Goal: Contribute content: Add original content to the website for others to see

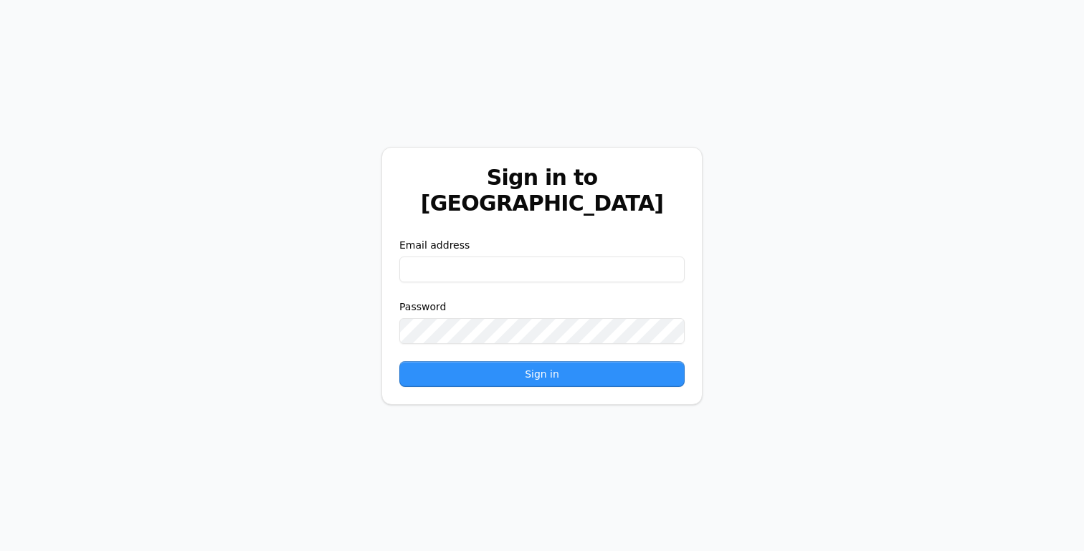
click at [537, 240] on div "Email address" at bounding box center [541, 260] width 285 height 44
click at [537, 257] on input "email" at bounding box center [541, 270] width 285 height 26
paste input "**********"
type input "**********"
click at [432, 364] on button "Sign in" at bounding box center [541, 374] width 285 height 26
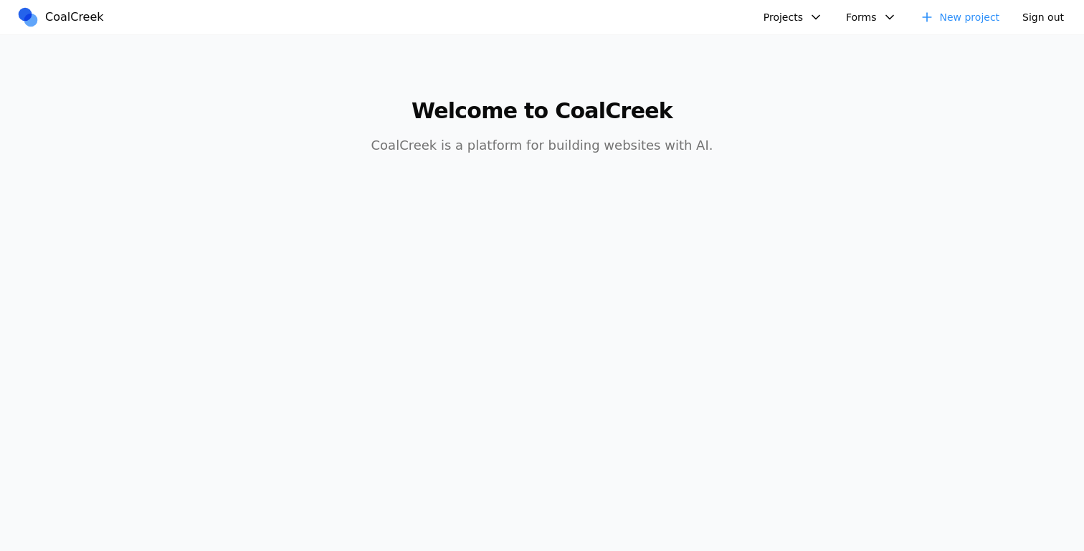
click at [798, 11] on button "Projects" at bounding box center [793, 17] width 77 height 23
click at [798, 45] on link "AIC - Coal Creek Version" at bounding box center [831, 50] width 133 height 24
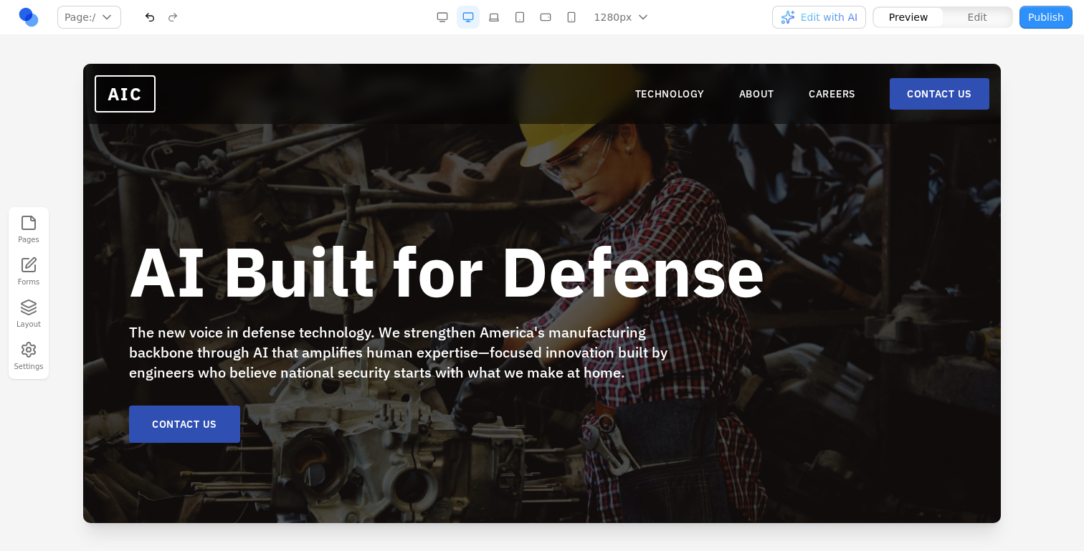
click at [744, 86] on nav "TECHNOLOGY ABOUT CAREERS CONTACT US" at bounding box center [812, 94] width 354 height 32
click at [746, 100] on link "ABOUT" at bounding box center [757, 94] width 36 height 14
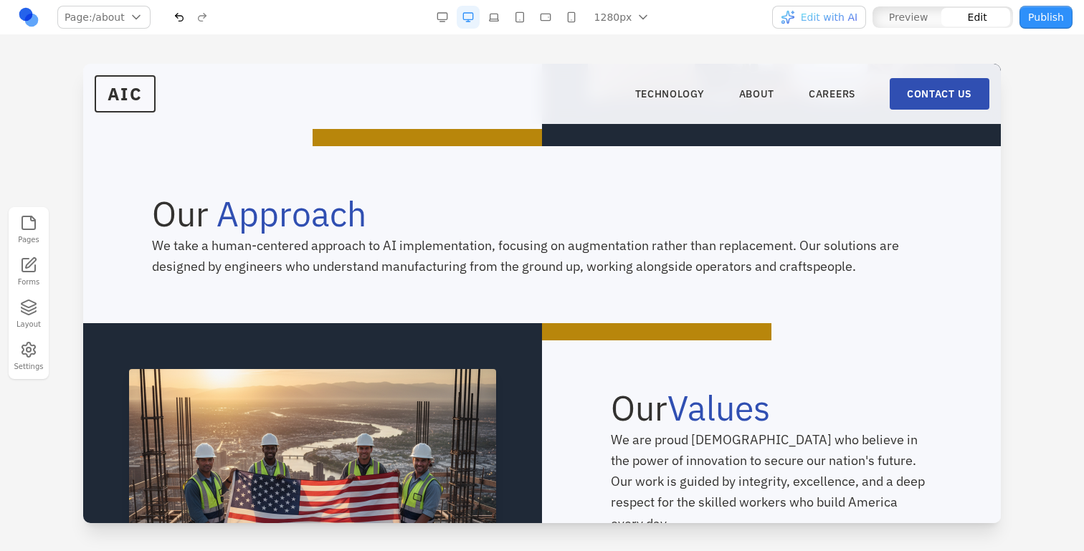
scroll to position [609, 0]
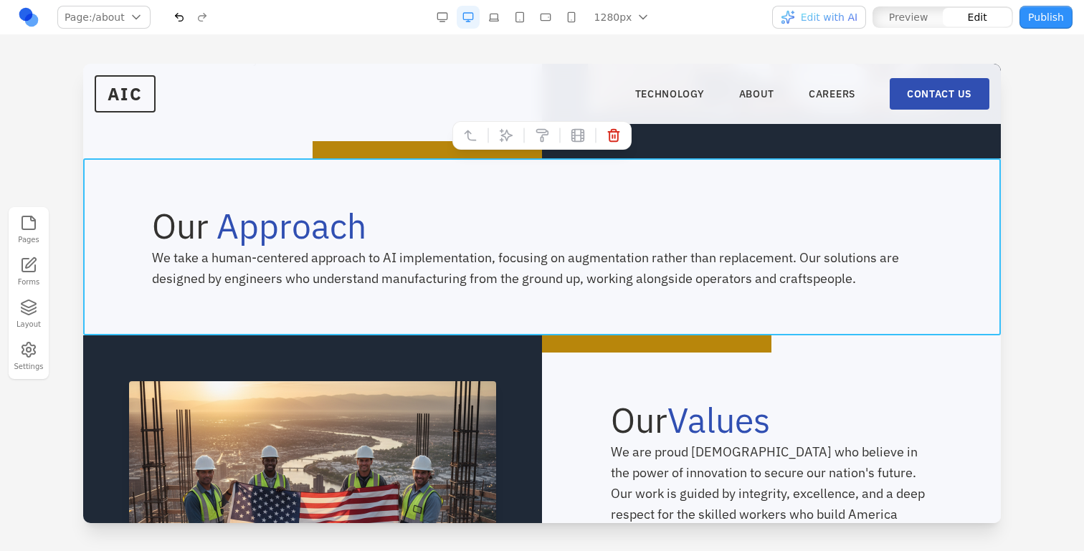
click at [594, 193] on div "Our Approach We take a human-centered approach to AI implementation, focusing o…" at bounding box center [542, 246] width 918 height 177
click at [508, 143] on button at bounding box center [506, 135] width 23 height 23
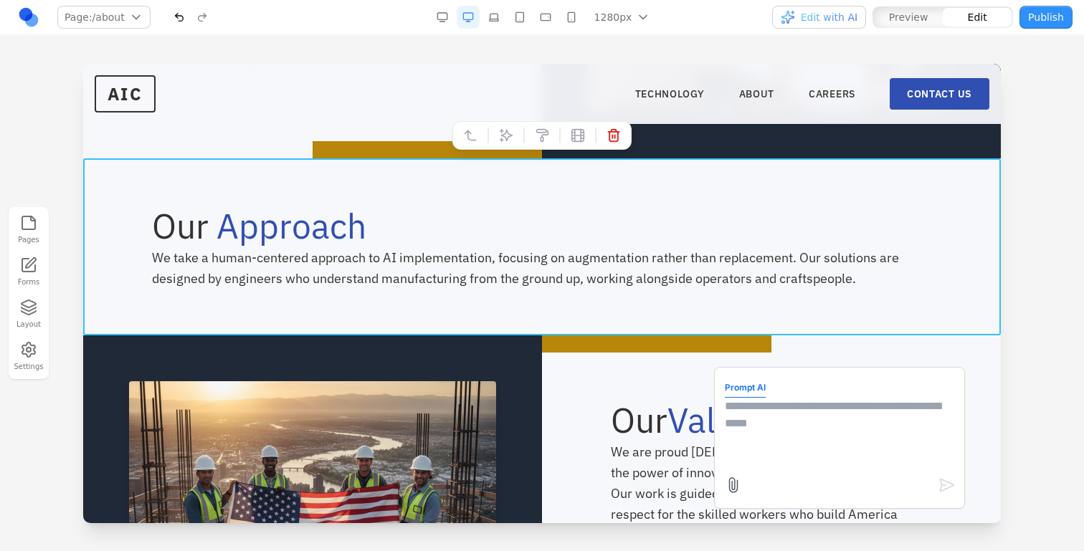
click at [786, 406] on textarea at bounding box center [839, 434] width 229 height 72
type textarea "**********"
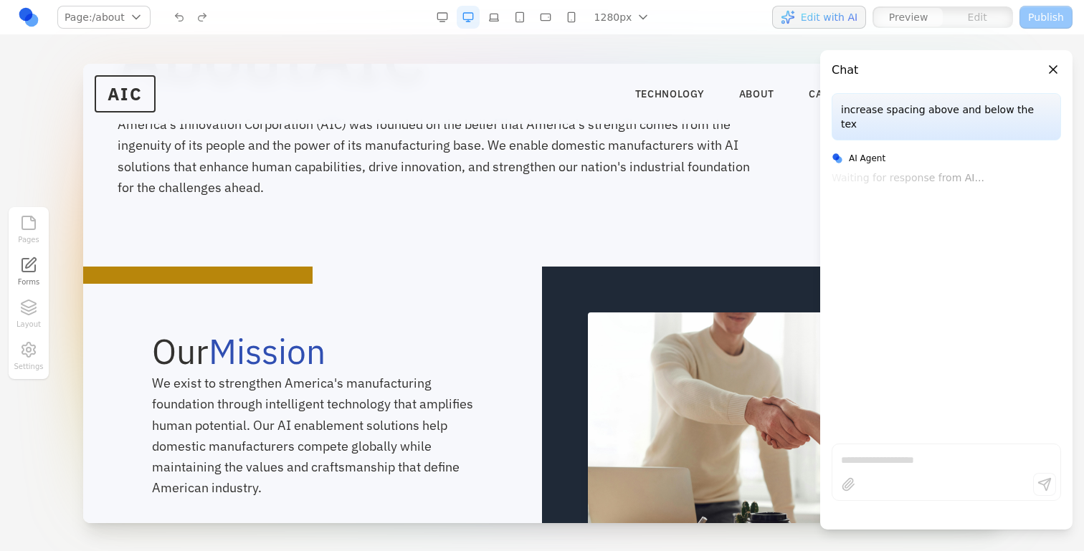
scroll to position [207, 0]
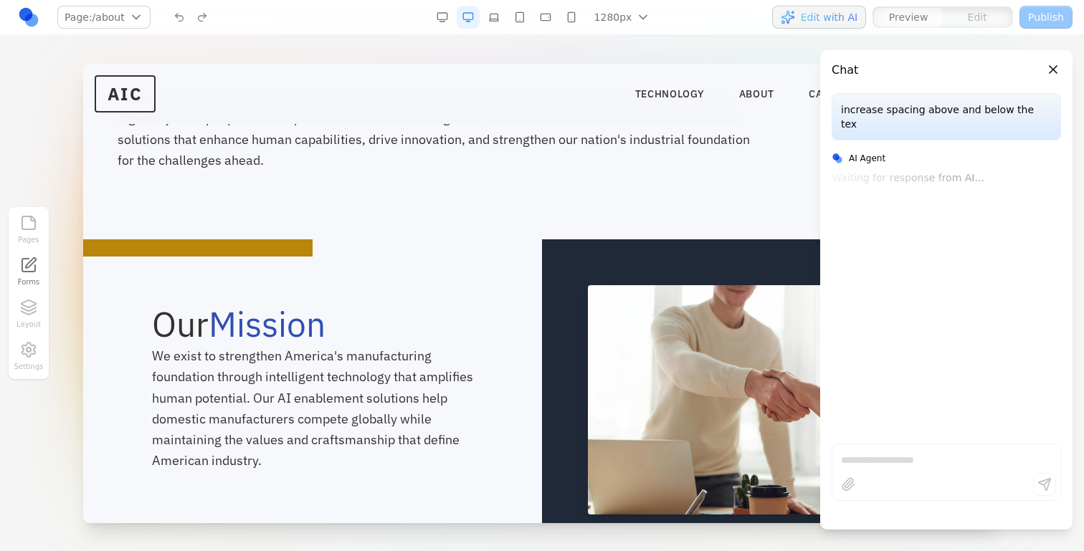
click at [1054, 72] on button "Close panel" at bounding box center [1054, 70] width 16 height 16
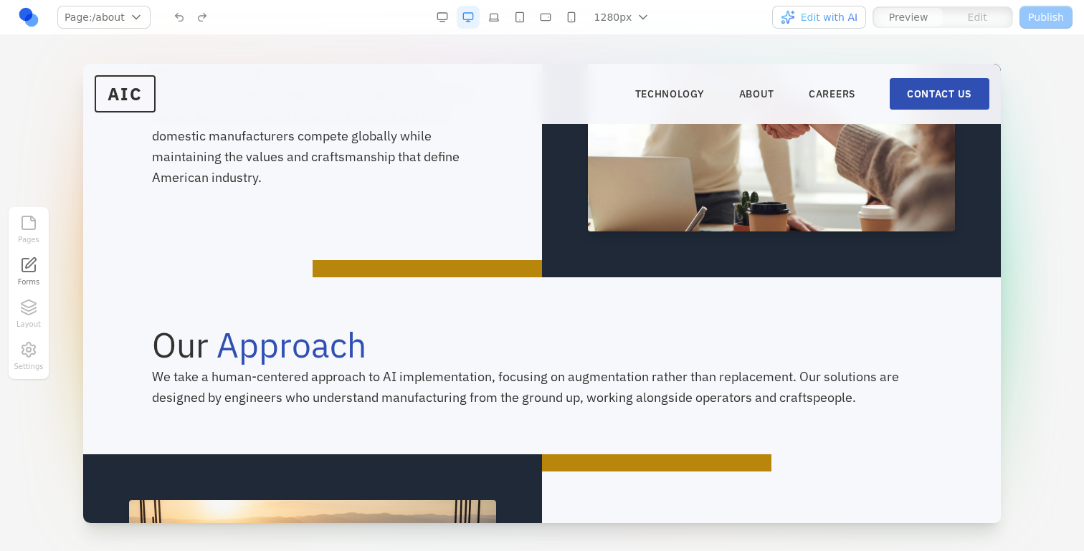
scroll to position [572, 0]
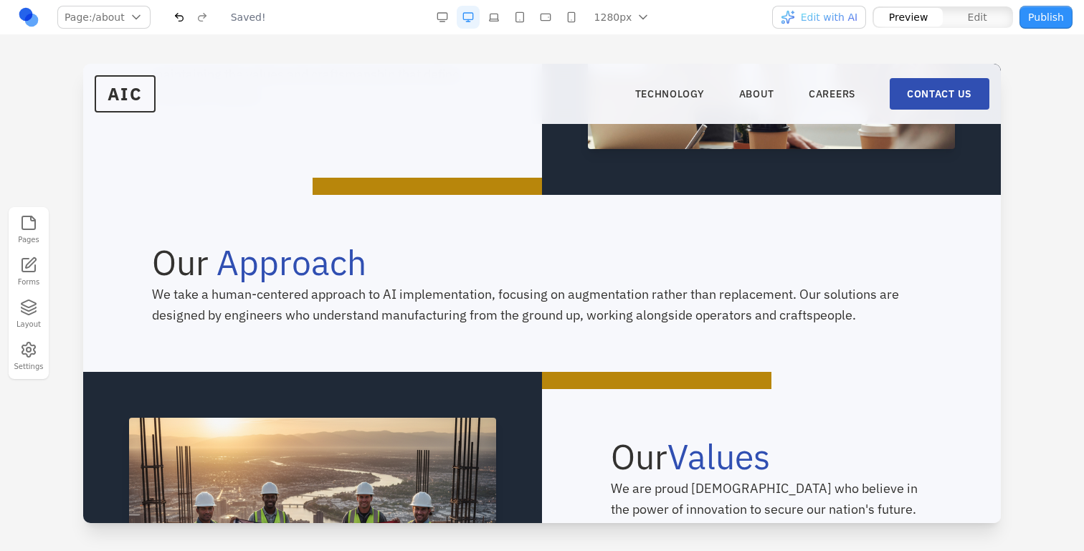
click at [822, 6] on button "Edit with AI" at bounding box center [819, 17] width 94 height 23
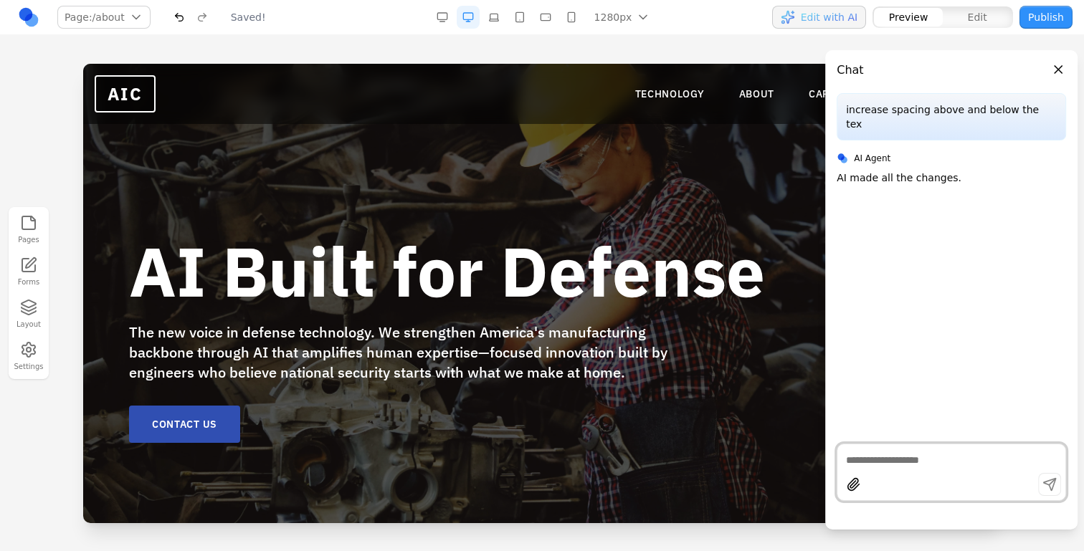
scroll to position [0, 0]
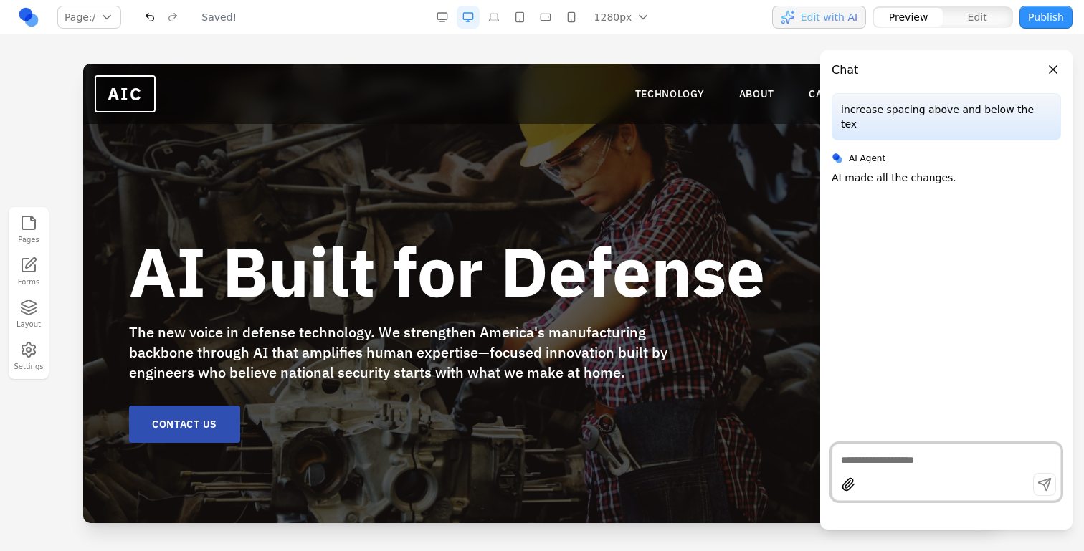
click at [736, 93] on nav "TECHNOLOGY ABOUT CAREERS CONTACT US" at bounding box center [812, 94] width 354 height 32
click at [744, 97] on link "ABOUT" at bounding box center [757, 94] width 36 height 14
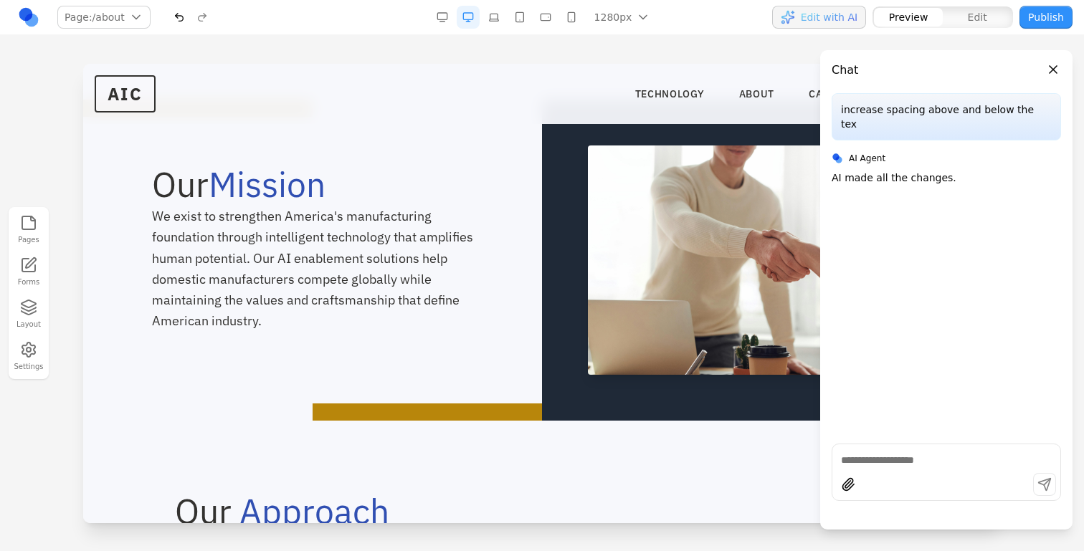
scroll to position [249, 0]
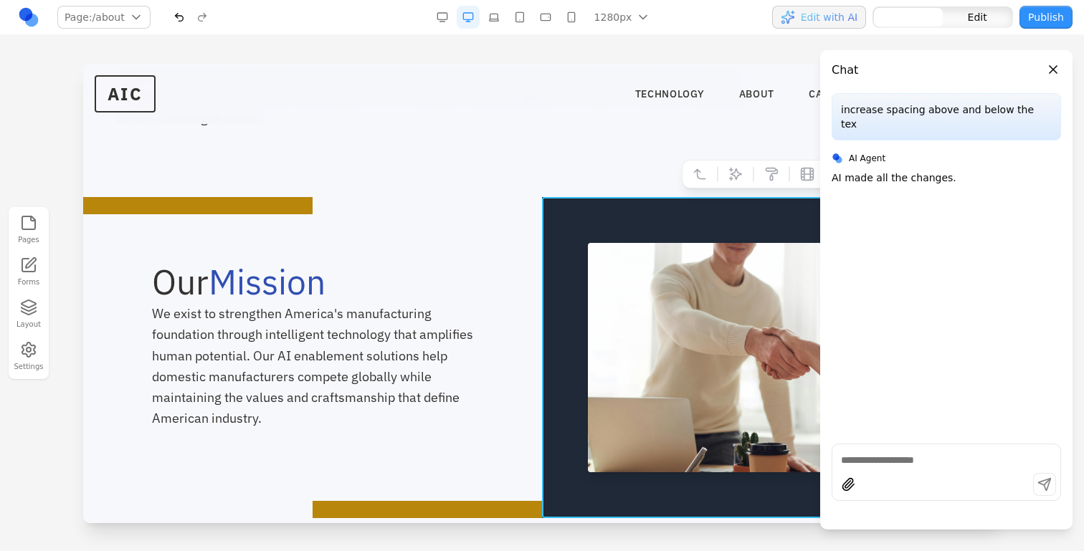
click at [550, 207] on div at bounding box center [771, 357] width 459 height 321
click at [699, 182] on button at bounding box center [699, 174] width 23 height 23
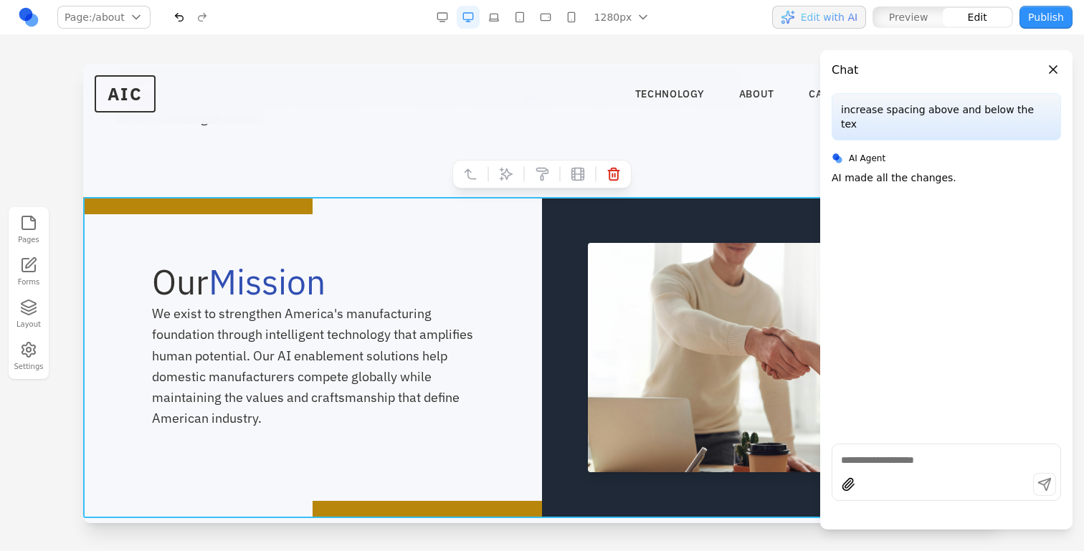
click at [452, 178] on div at bounding box center [541, 174] width 179 height 29
click at [461, 178] on button at bounding box center [470, 174] width 23 height 23
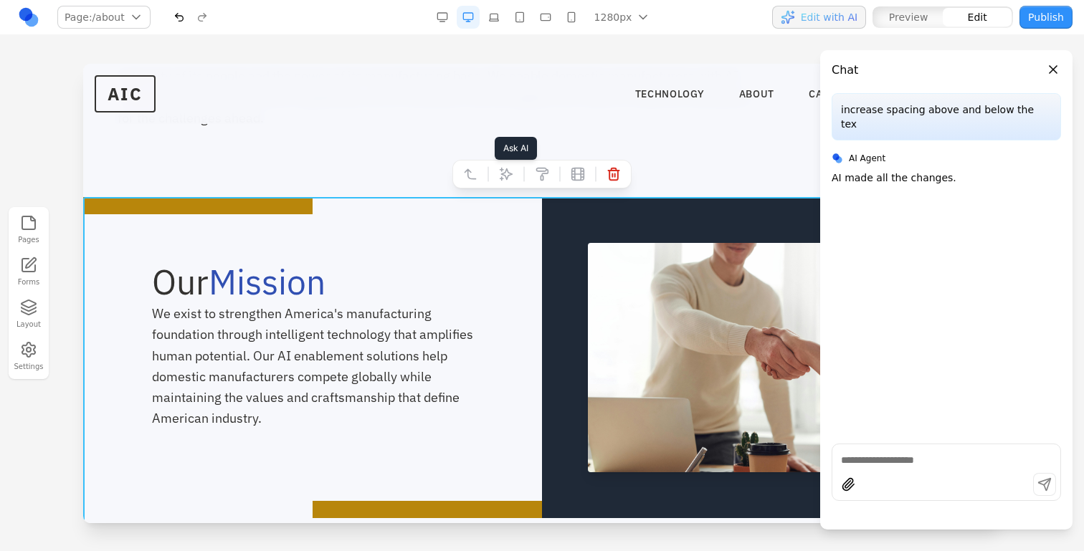
click at [514, 174] on button at bounding box center [506, 174] width 23 height 23
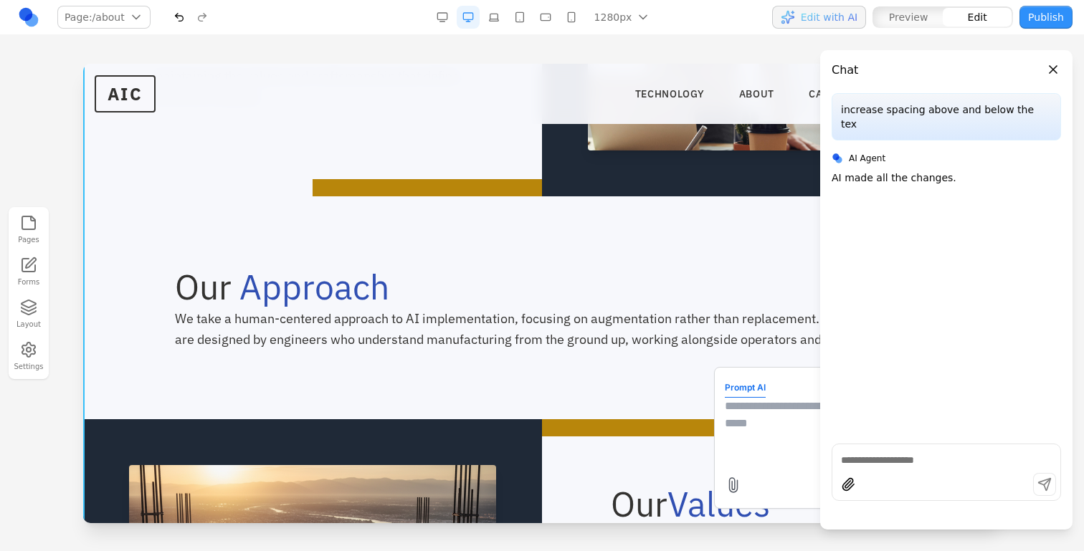
scroll to position [575, 0]
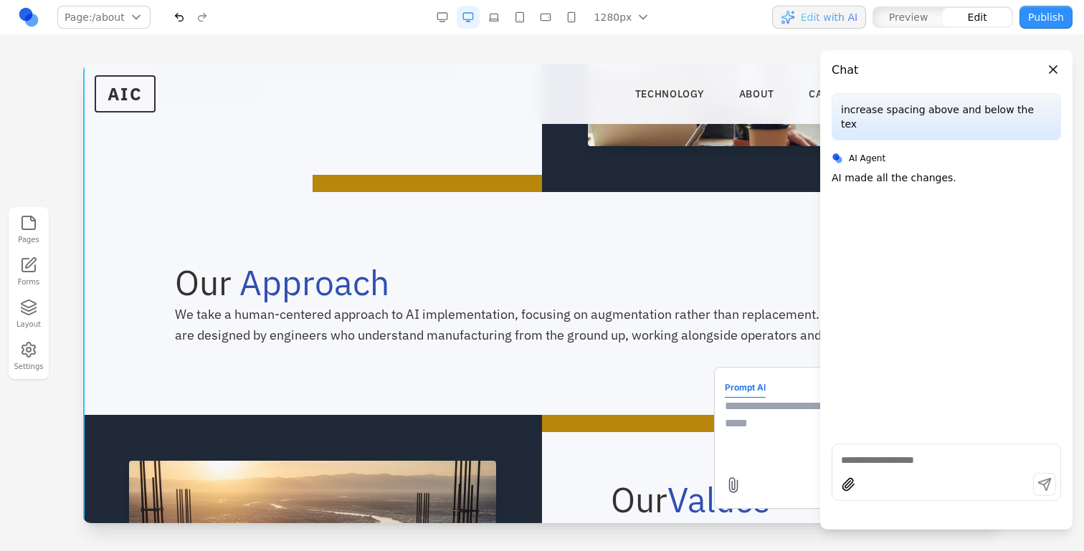
click at [754, 442] on textarea at bounding box center [839, 434] width 229 height 72
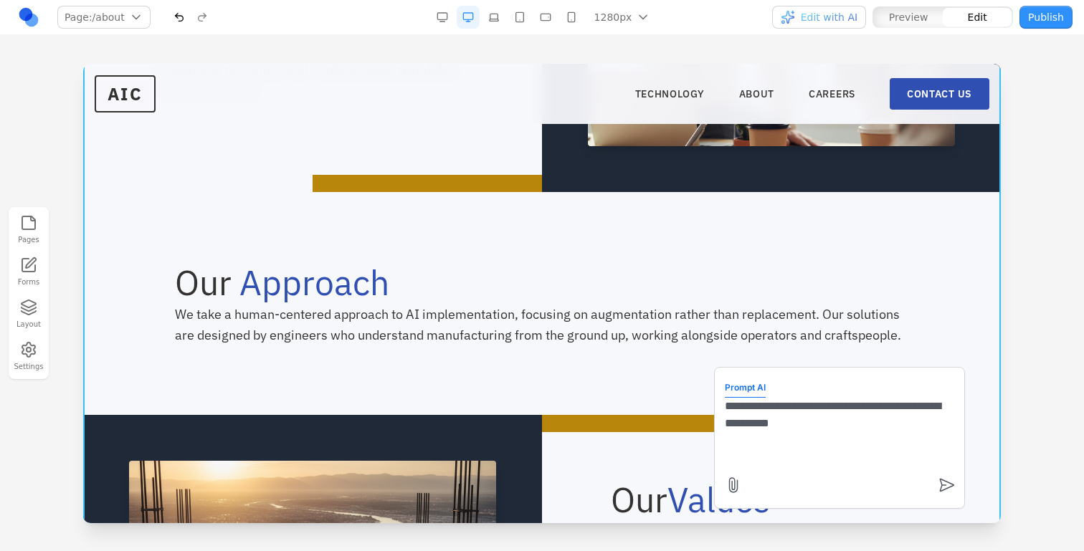
type textarea "**********"
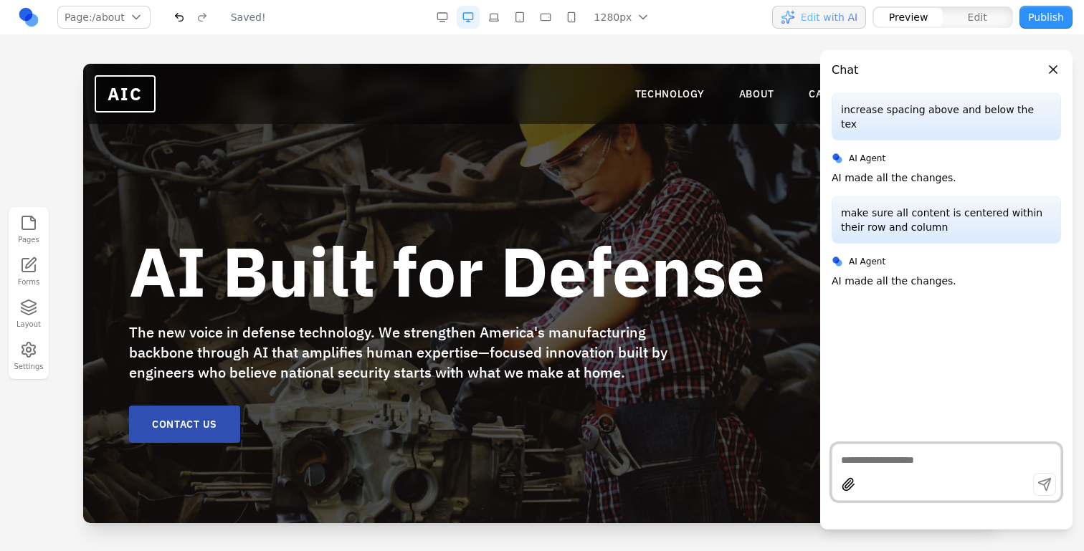
scroll to position [0, 0]
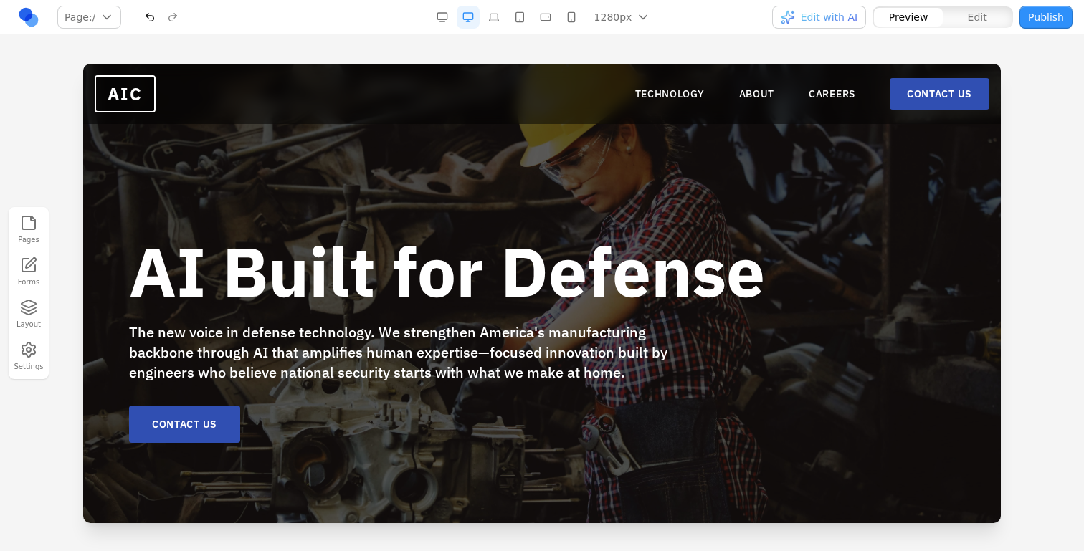
click at [754, 85] on nav "TECHNOLOGY ABOUT CAREERS CONTACT US" at bounding box center [812, 94] width 354 height 32
click at [754, 94] on link "ABOUT" at bounding box center [757, 94] width 36 height 14
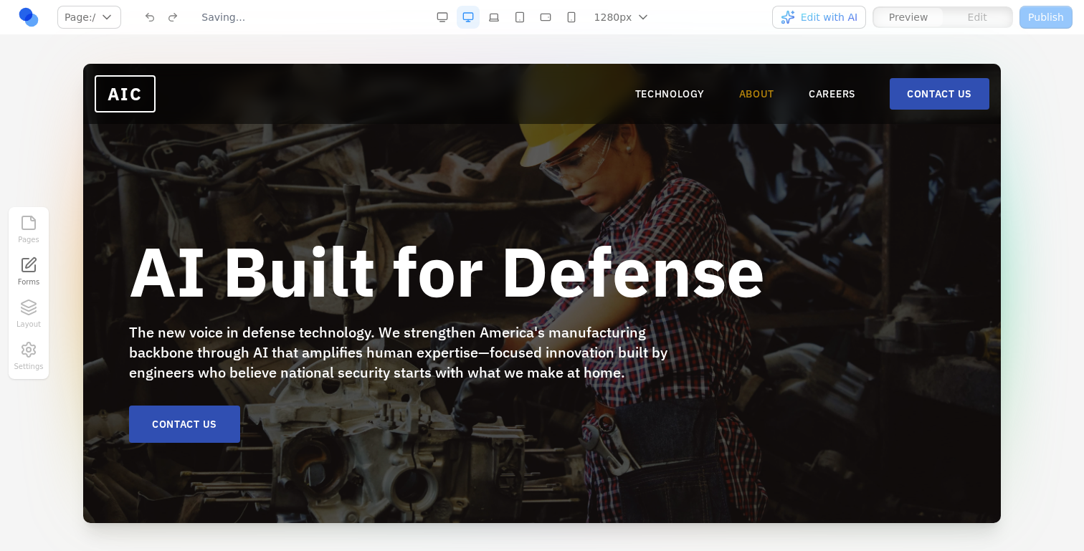
click at [759, 88] on link "ABOUT" at bounding box center [757, 94] width 36 height 14
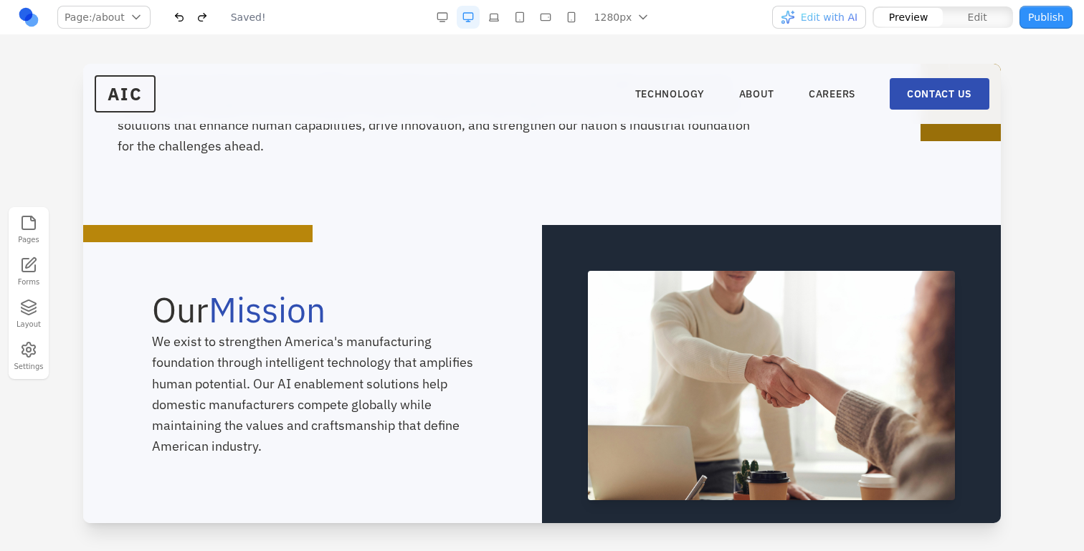
scroll to position [242, 0]
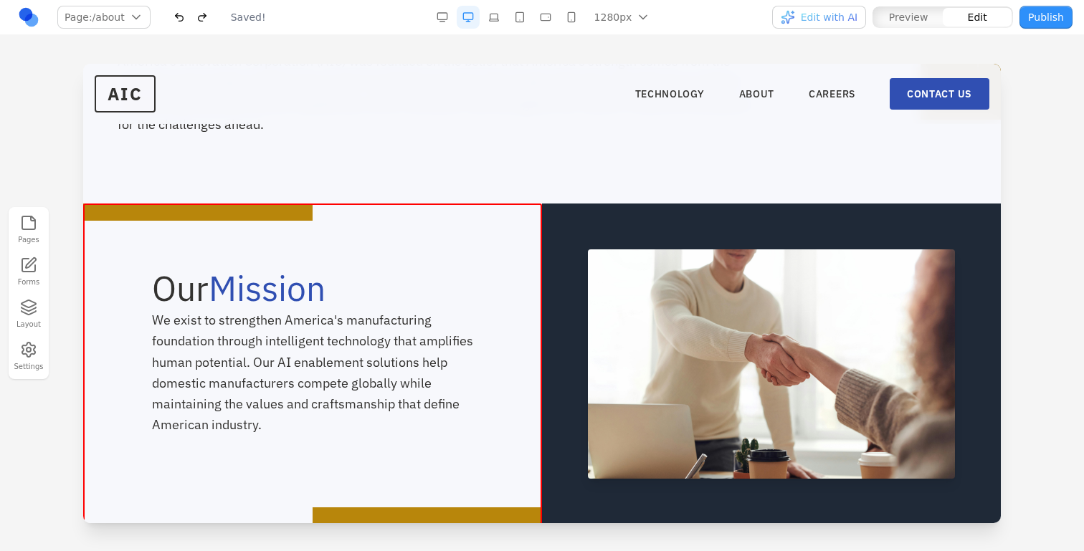
click at [555, 201] on section "About AIC America's Innovation Corporation (AIC) was founded on the belief that…" at bounding box center [542, 12] width 918 height 382
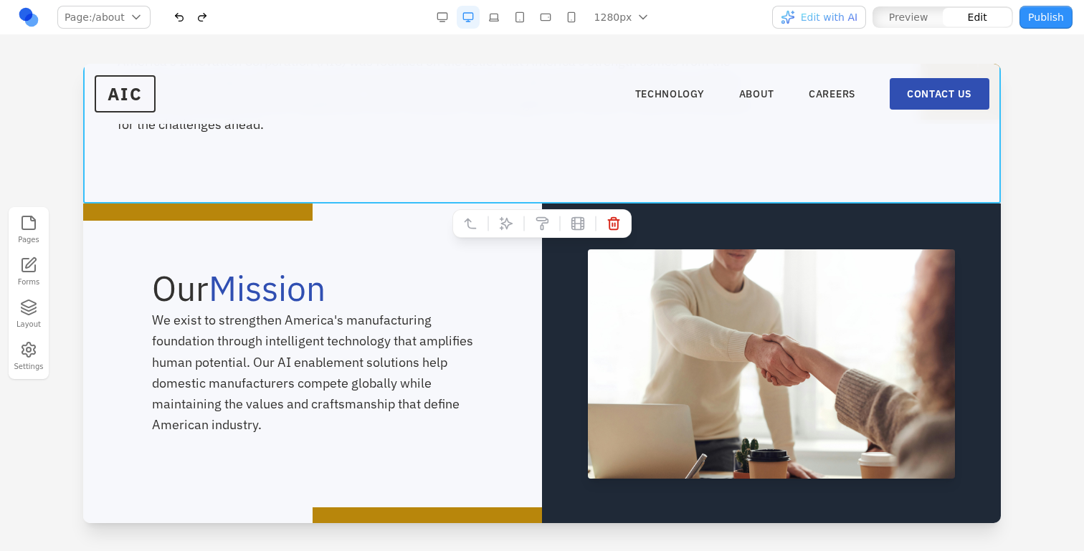
click at [598, 293] on img at bounding box center [771, 364] width 367 height 229
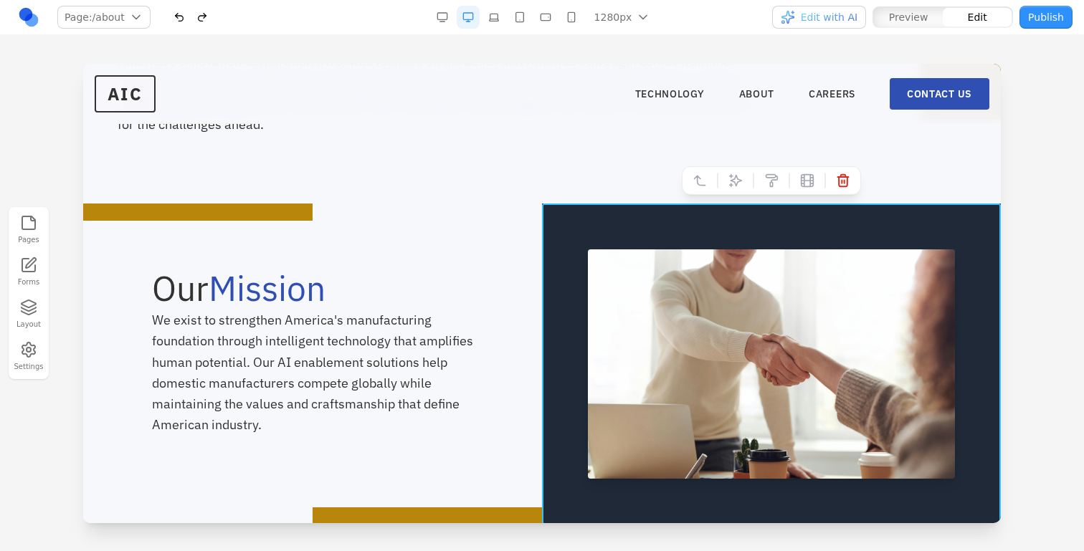
click at [565, 255] on div at bounding box center [771, 364] width 459 height 321
click at [701, 184] on icon at bounding box center [700, 181] width 14 height 14
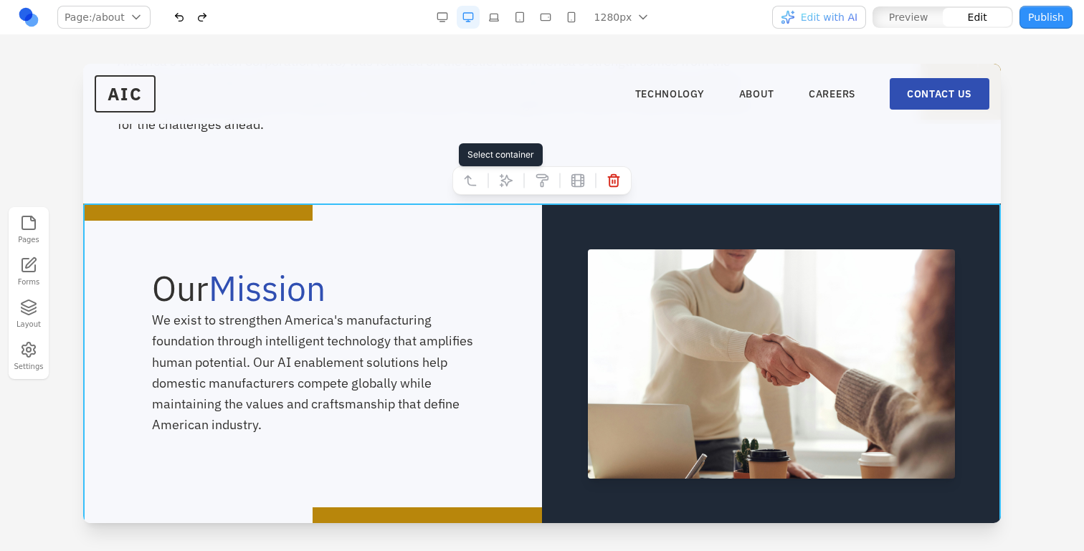
click at [476, 177] on icon at bounding box center [470, 181] width 14 height 14
click at [503, 177] on icon at bounding box center [506, 181] width 14 height 14
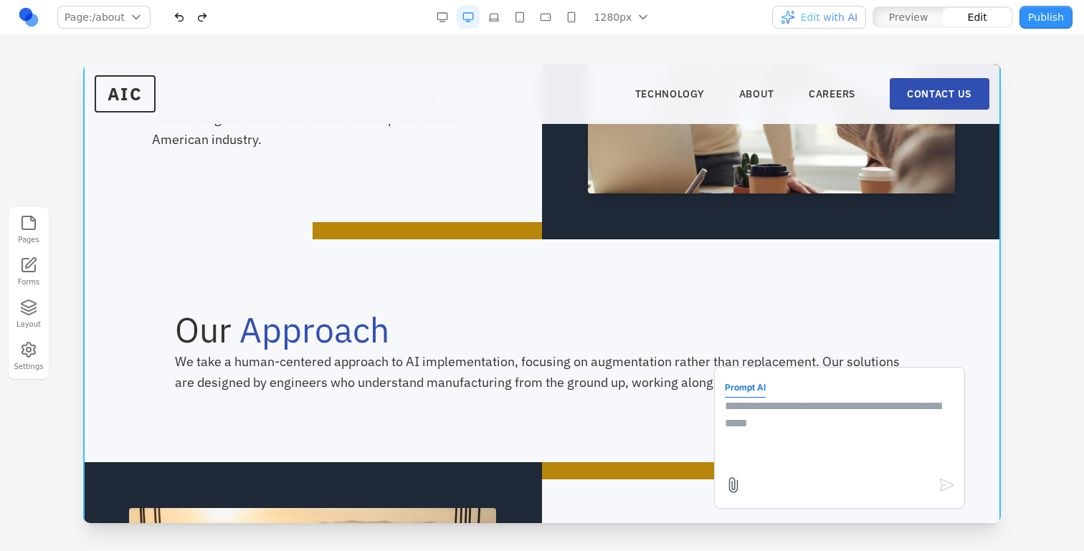
scroll to position [644, 0]
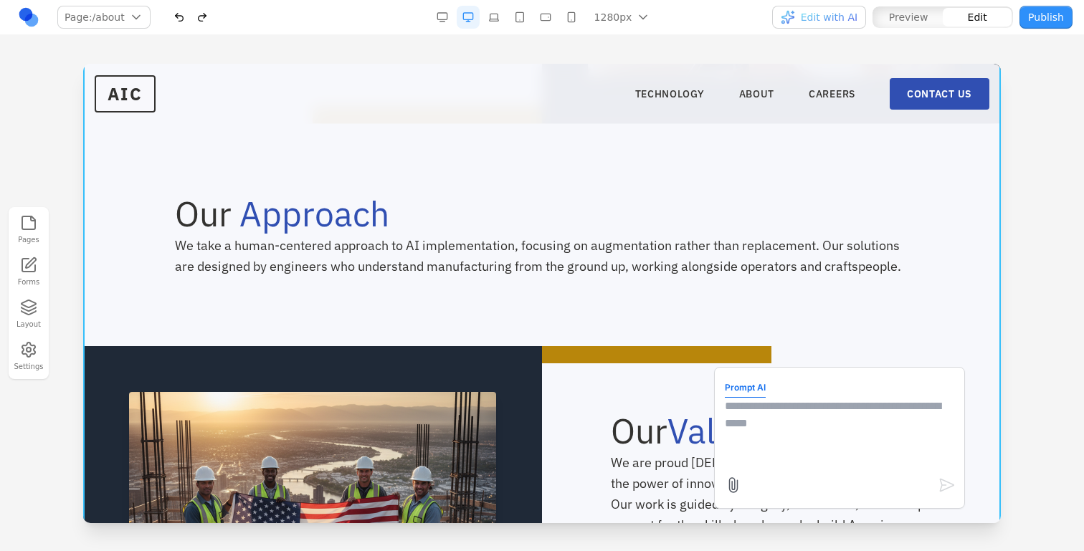
click at [720, 415] on div "Prompt AI" at bounding box center [839, 438] width 251 height 142
click at [746, 415] on textarea at bounding box center [839, 434] width 229 height 72
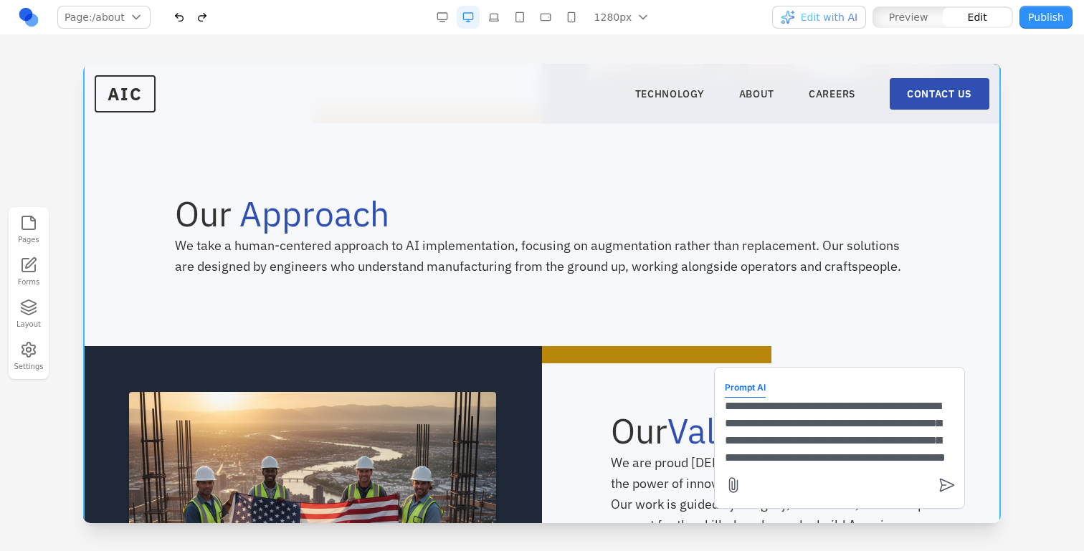
scroll to position [29, 0]
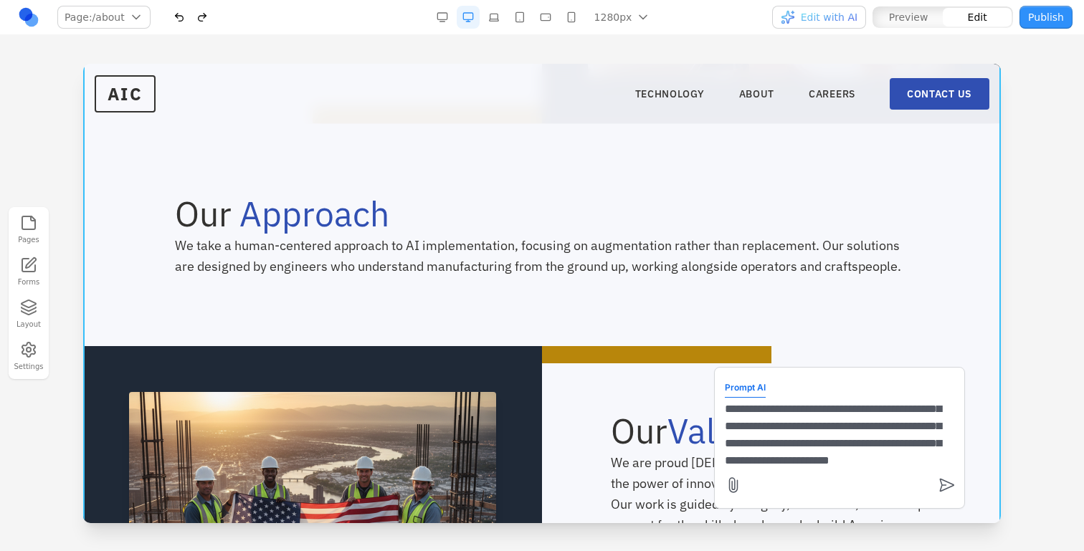
type textarea "**********"
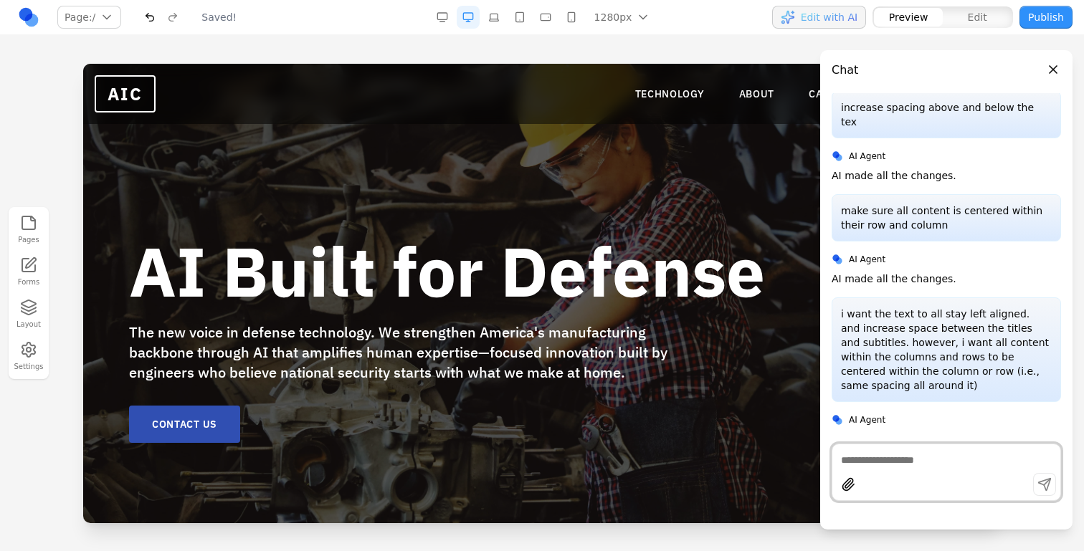
scroll to position [0, 0]
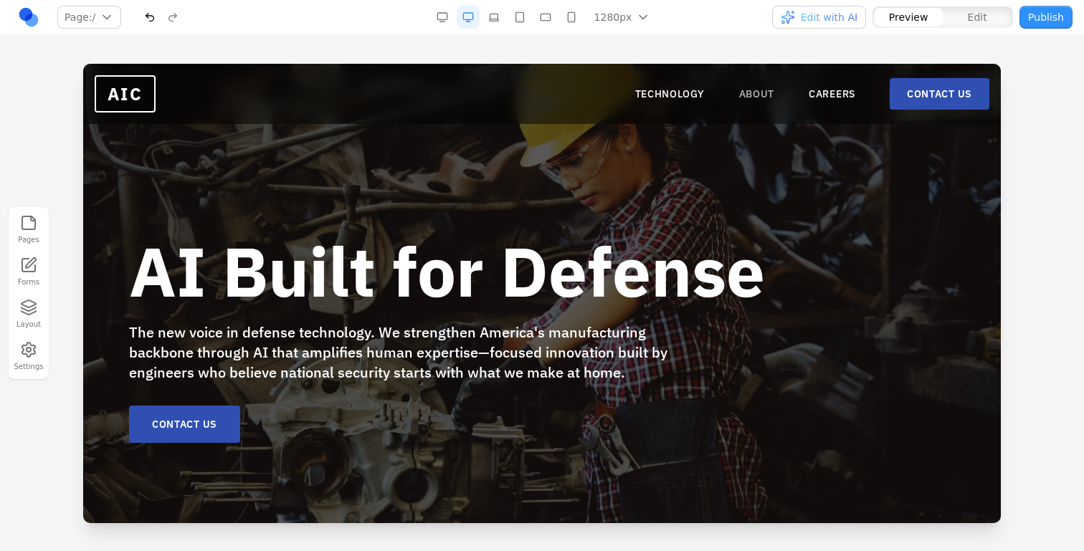
click at [759, 96] on link "ABOUT" at bounding box center [757, 94] width 36 height 14
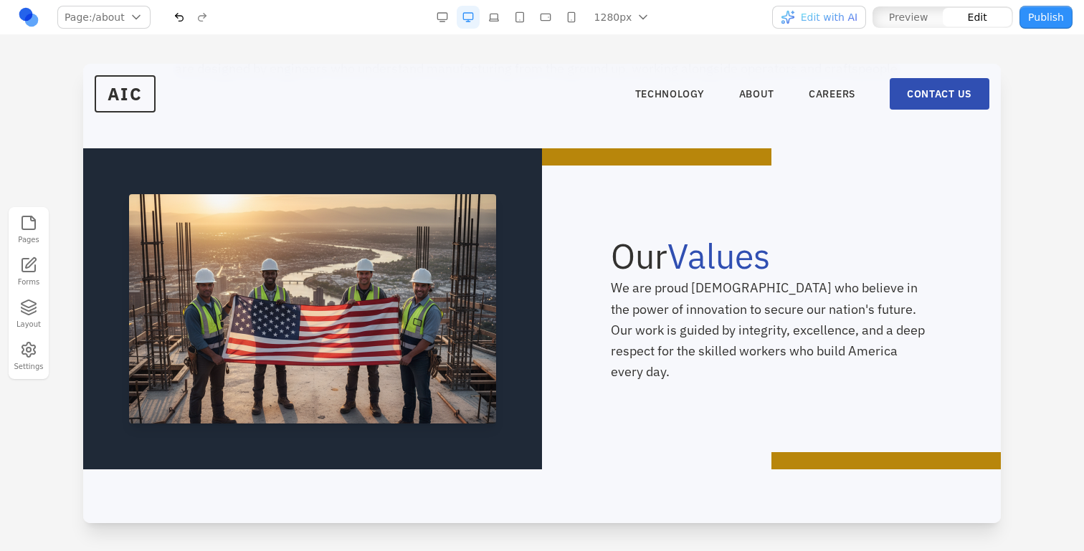
scroll to position [840, 0]
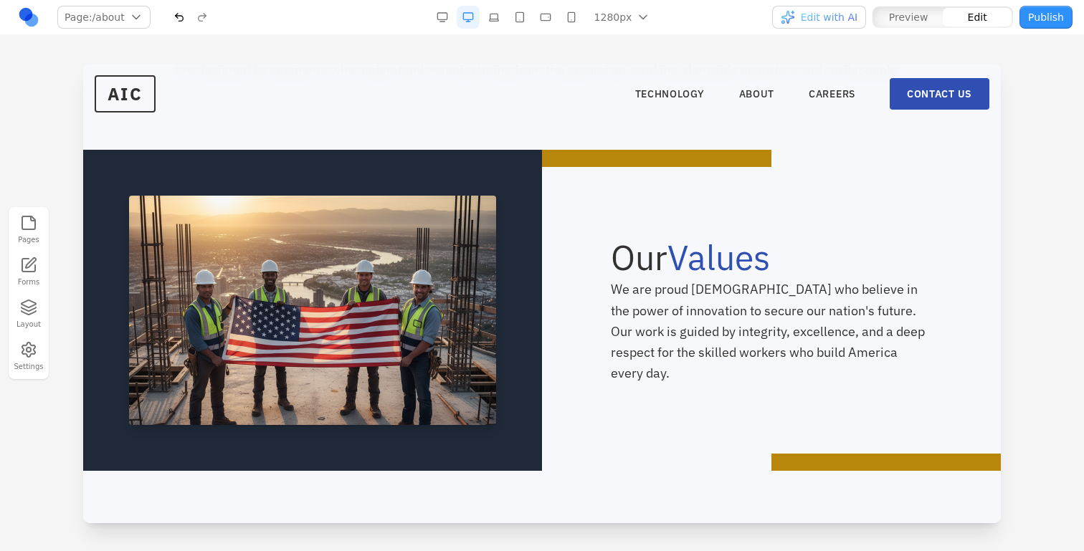
click at [1050, 17] on button "Publish" at bounding box center [1046, 17] width 53 height 23
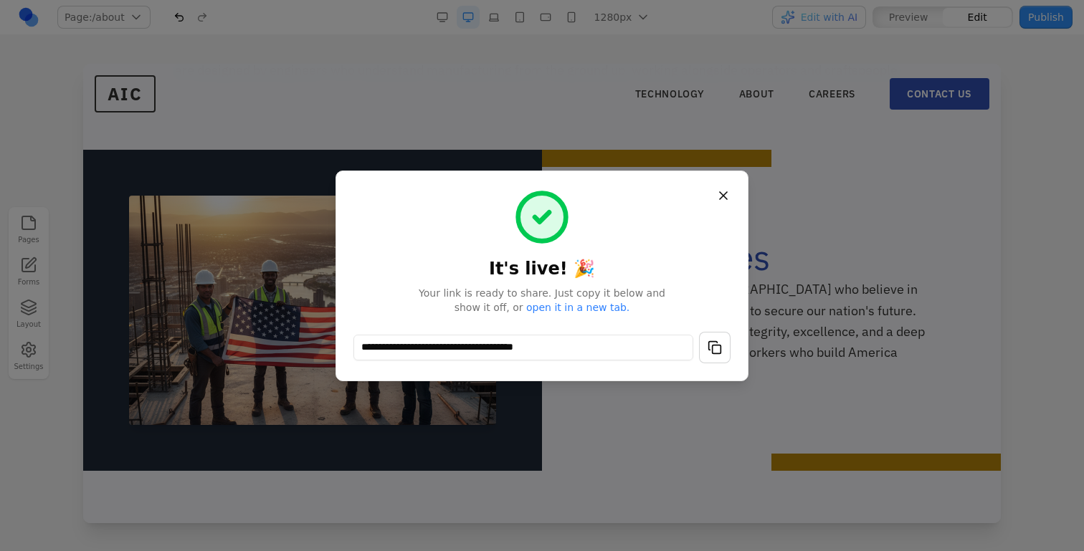
click at [729, 201] on button "Close" at bounding box center [724, 196] width 26 height 26
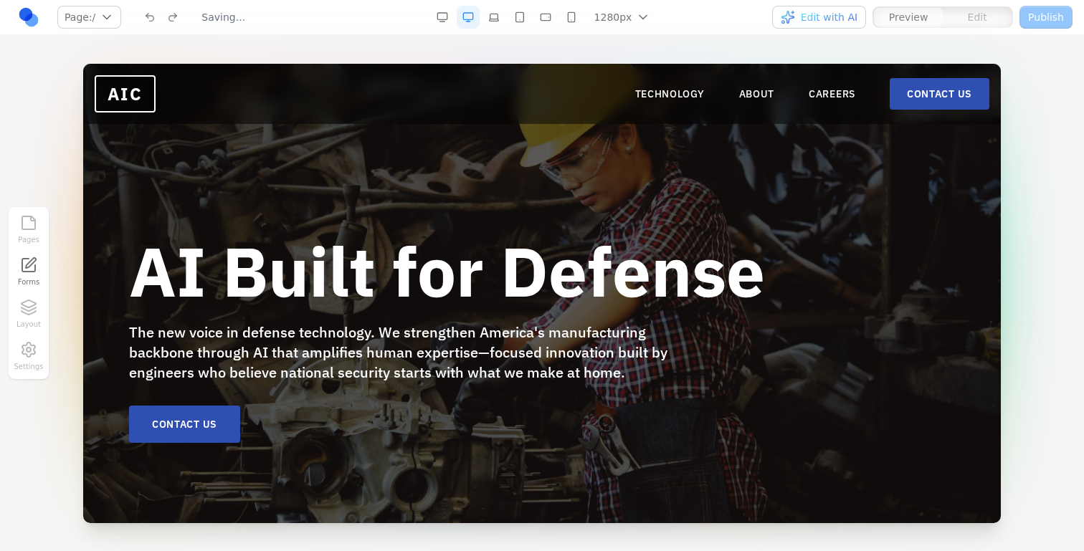
scroll to position [2, 0]
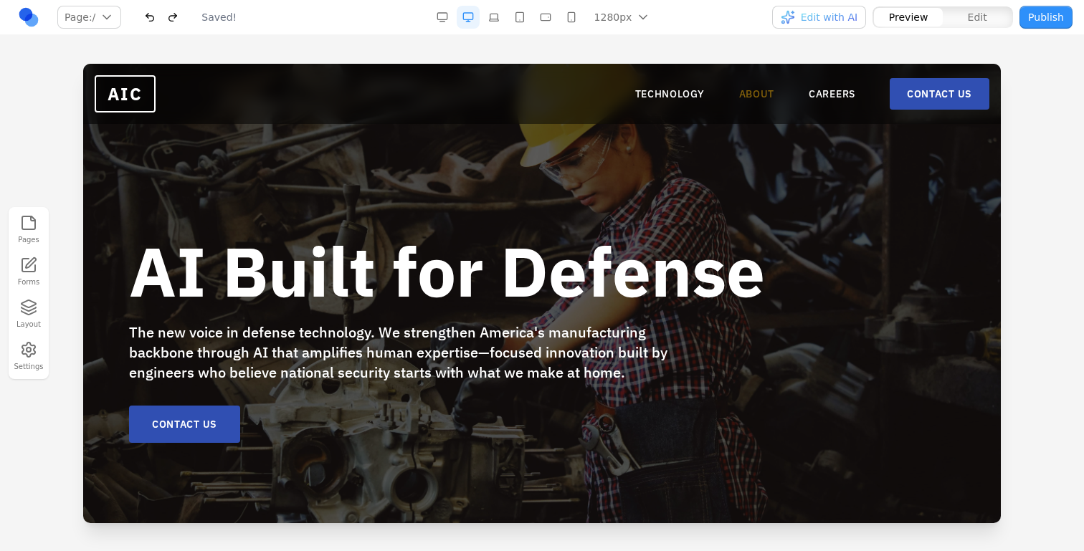
click at [764, 98] on link "ABOUT" at bounding box center [757, 94] width 36 height 14
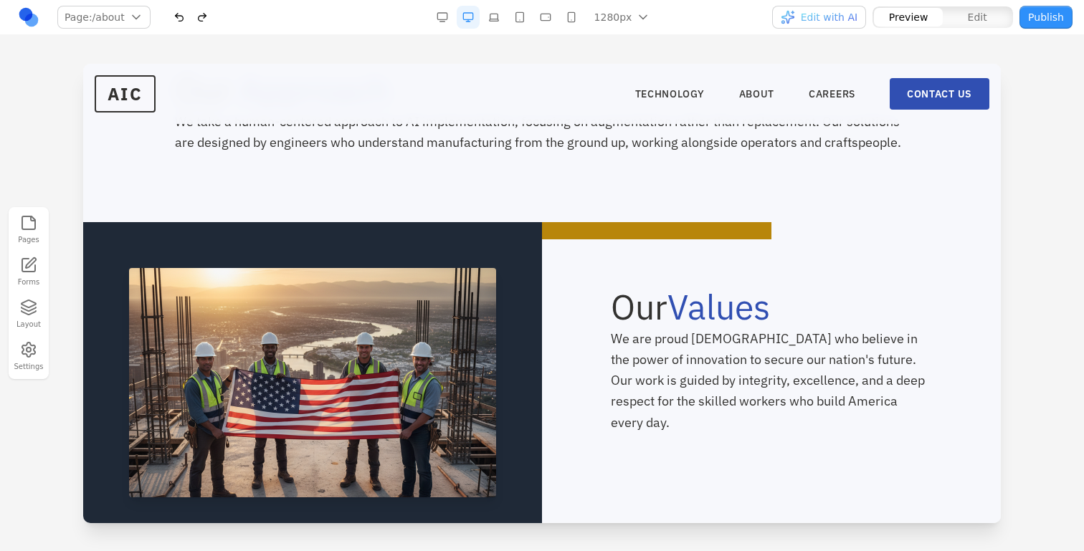
scroll to position [749, 0]
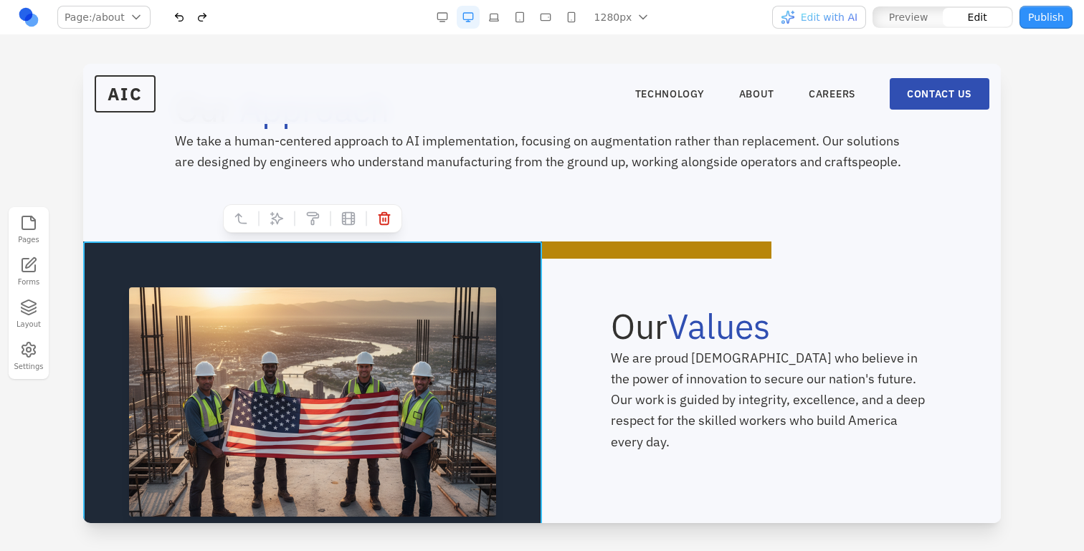
click at [535, 279] on div at bounding box center [312, 402] width 459 height 321
click at [290, 222] on div at bounding box center [295, 219] width 10 height 24
click at [279, 222] on icon at bounding box center [277, 219] width 14 height 14
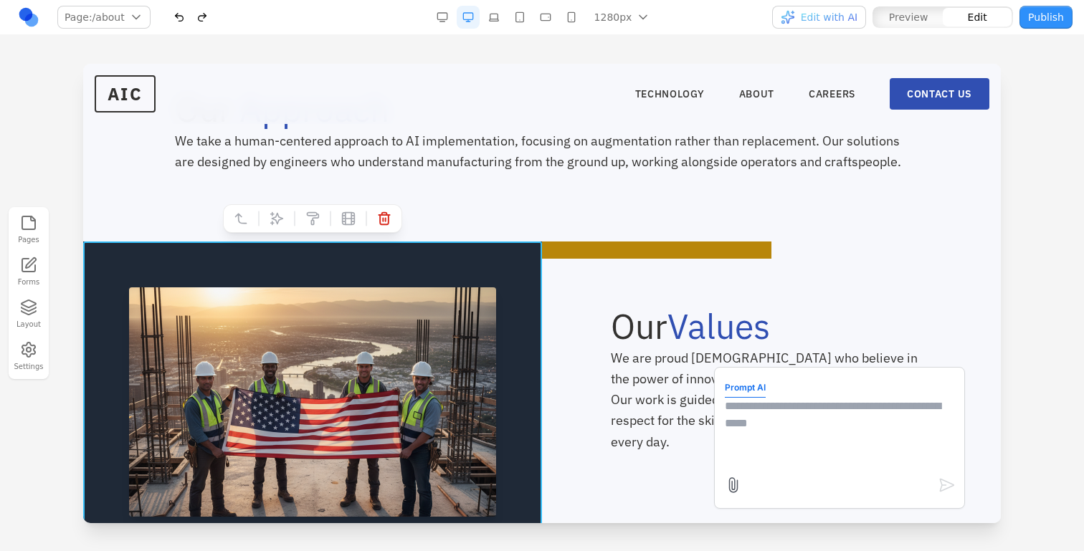
click at [881, 450] on textarea at bounding box center [839, 434] width 229 height 72
type textarea "**********"
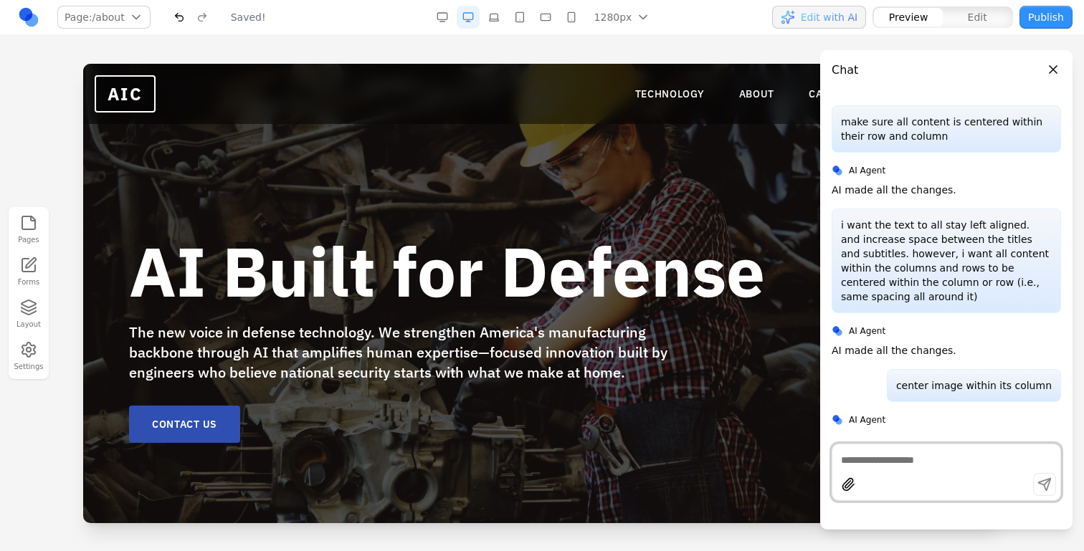
scroll to position [0, 0]
click at [734, 93] on nav "TECHNOLOGY ABOUT CAREERS CONTACT US" at bounding box center [812, 94] width 354 height 32
click at [757, 93] on link "ABOUT" at bounding box center [757, 94] width 36 height 14
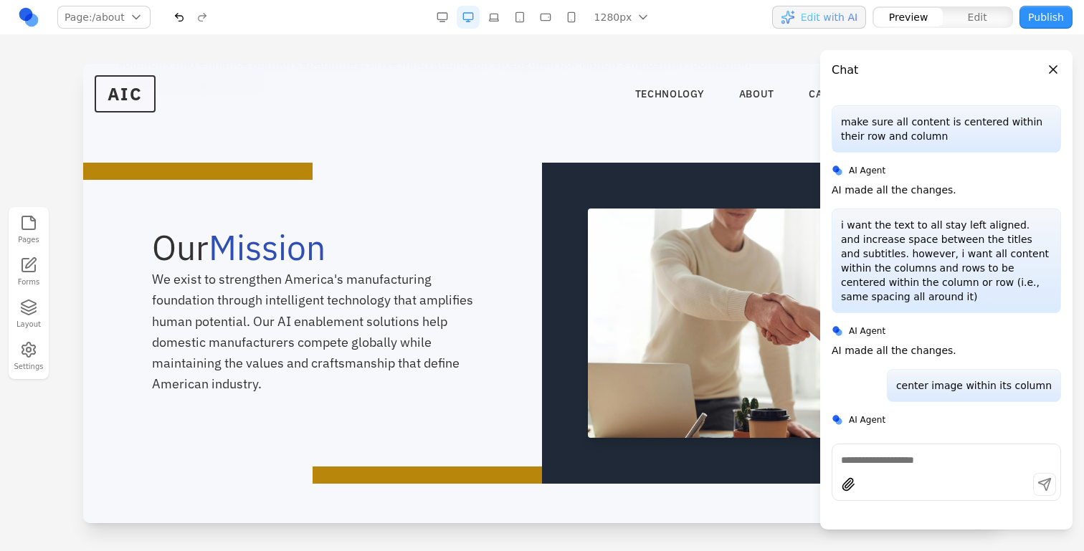
scroll to position [251, 0]
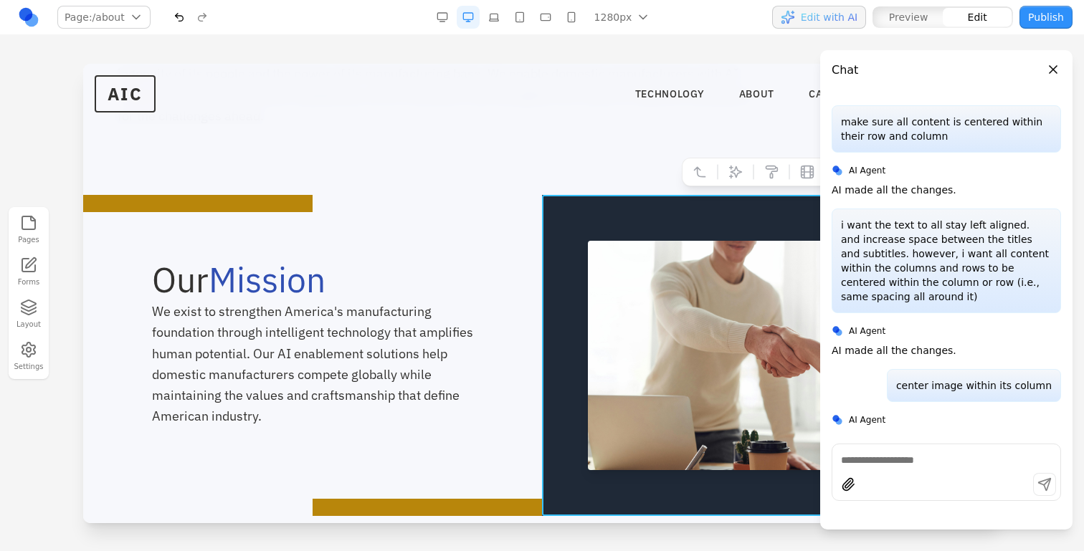
click at [594, 232] on div at bounding box center [771, 355] width 459 height 321
click at [698, 174] on icon at bounding box center [700, 172] width 14 height 14
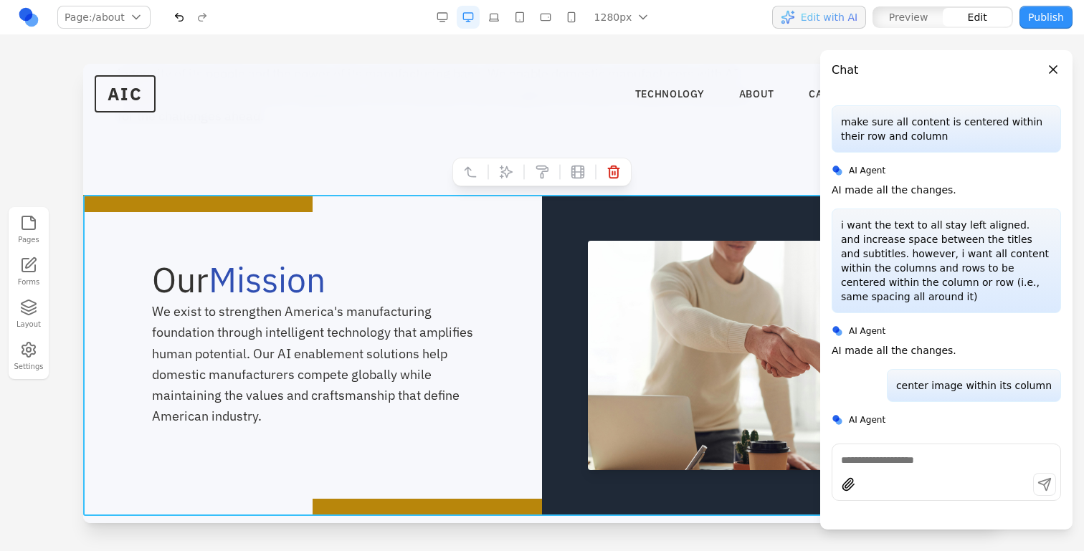
click at [480, 171] on button at bounding box center [470, 172] width 23 height 23
click at [519, 171] on div at bounding box center [524, 172] width 10 height 24
click at [512, 171] on icon at bounding box center [506, 172] width 14 height 14
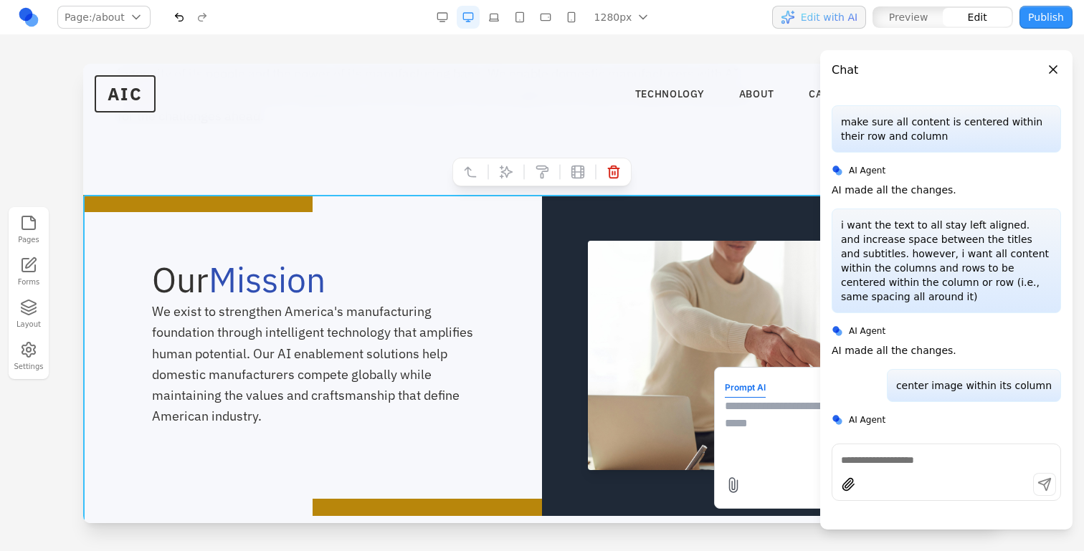
click at [750, 412] on textarea at bounding box center [839, 434] width 229 height 72
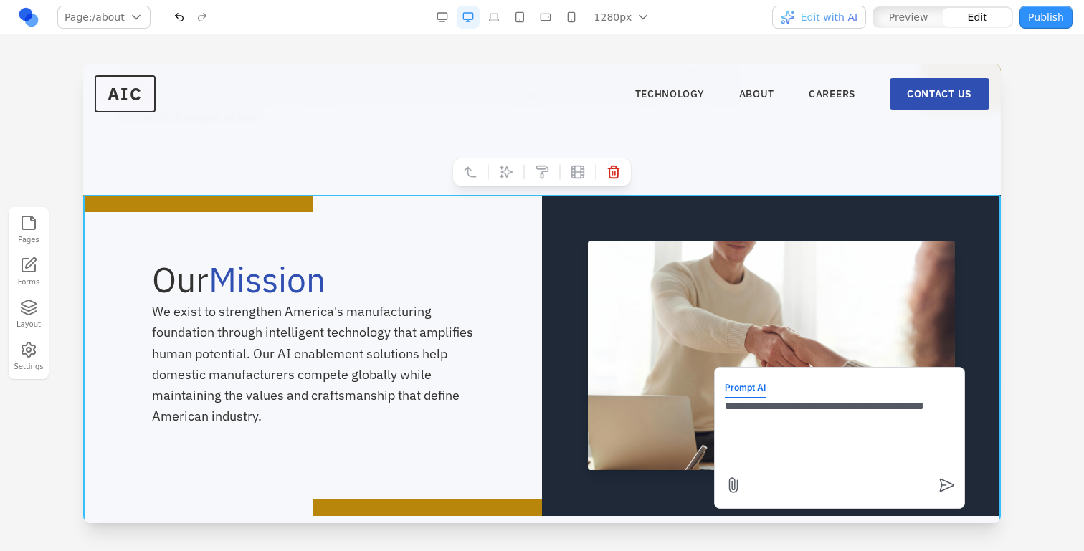
type textarea "**********"
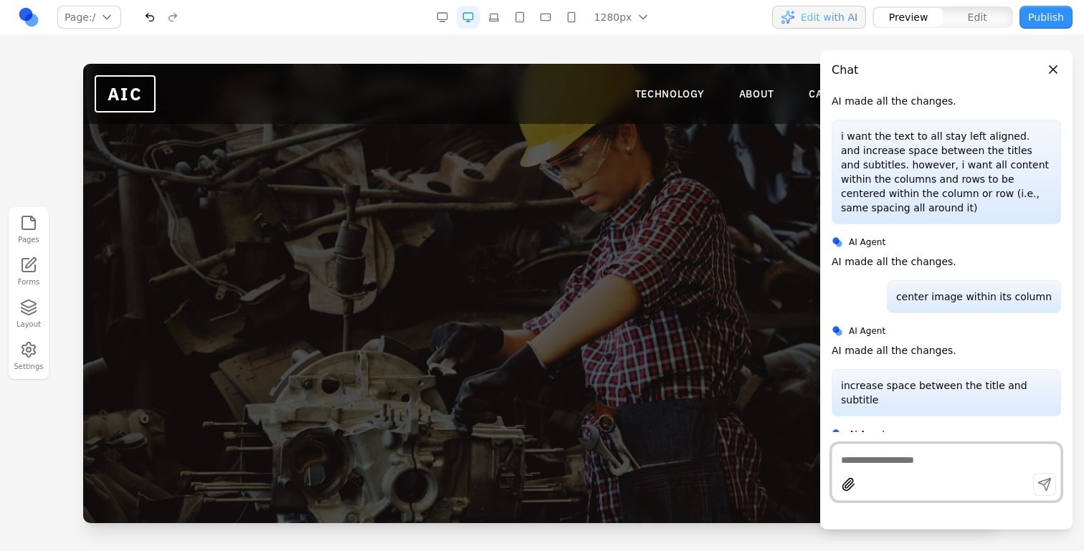
scroll to position [0, 0]
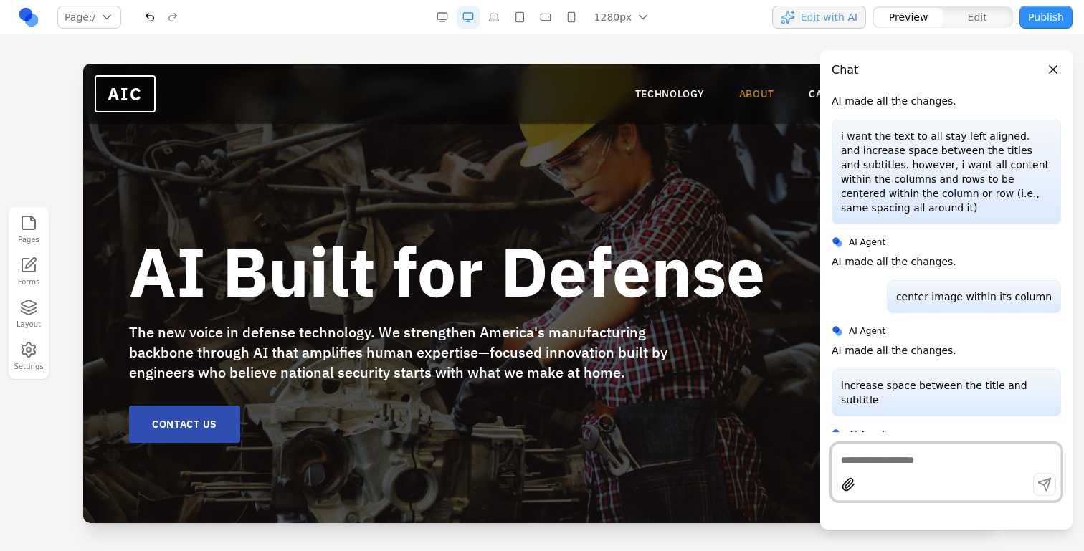
click at [747, 101] on nav "TECHNOLOGY ABOUT CAREERS CONTACT US" at bounding box center [812, 94] width 354 height 32
click at [755, 93] on link "ABOUT" at bounding box center [757, 94] width 36 height 14
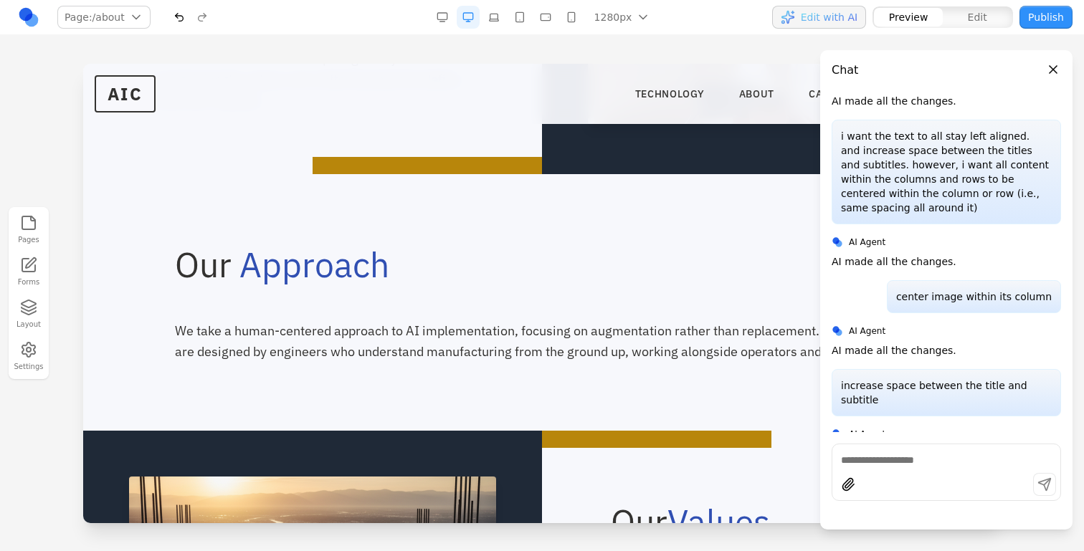
scroll to position [603, 0]
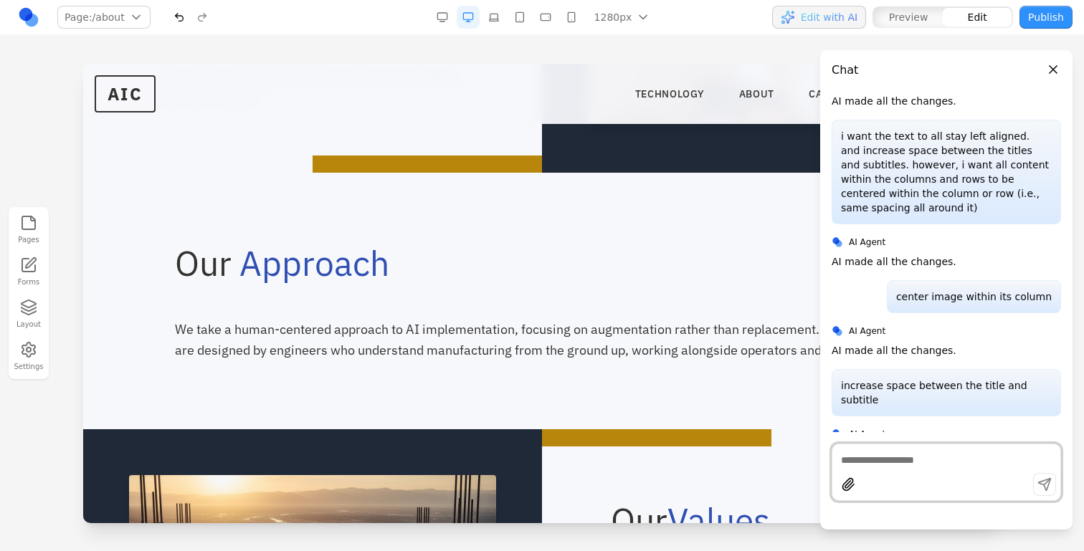
click at [873, 465] on textarea at bounding box center [946, 460] width 211 height 14
type textarea "**********"
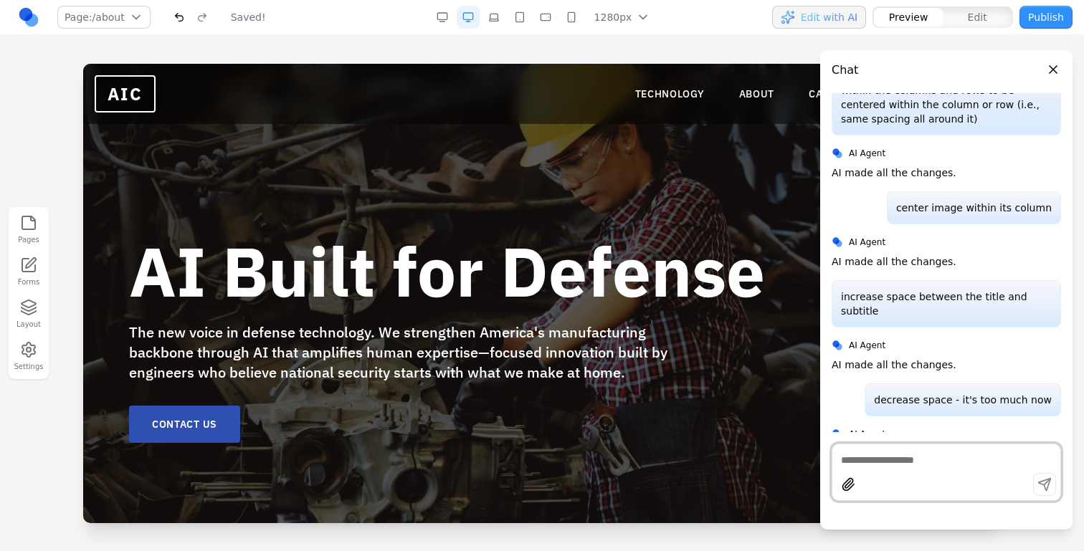
scroll to position [0, 0]
click at [752, 95] on link "ABOUT" at bounding box center [757, 94] width 36 height 14
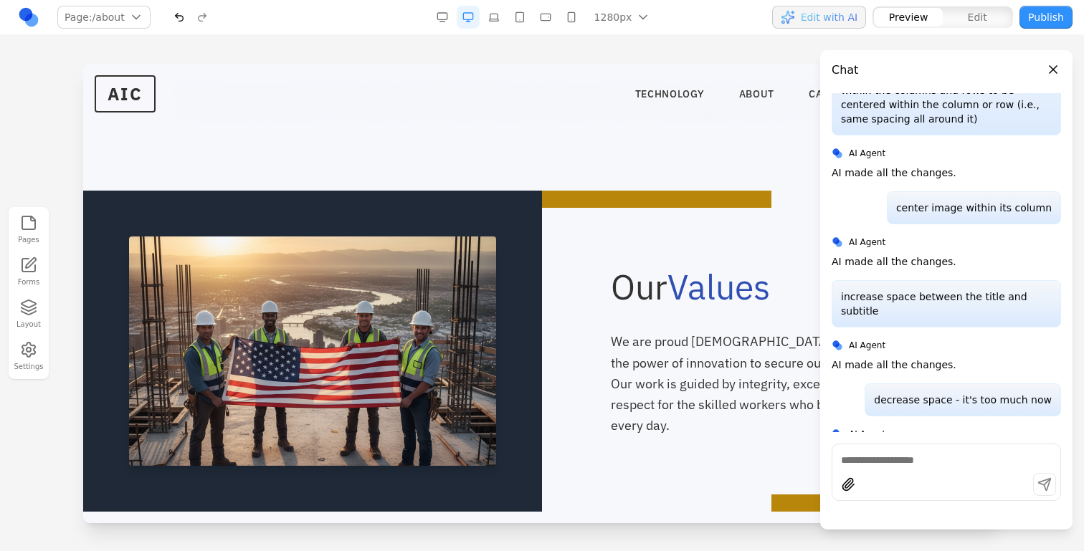
scroll to position [857, 0]
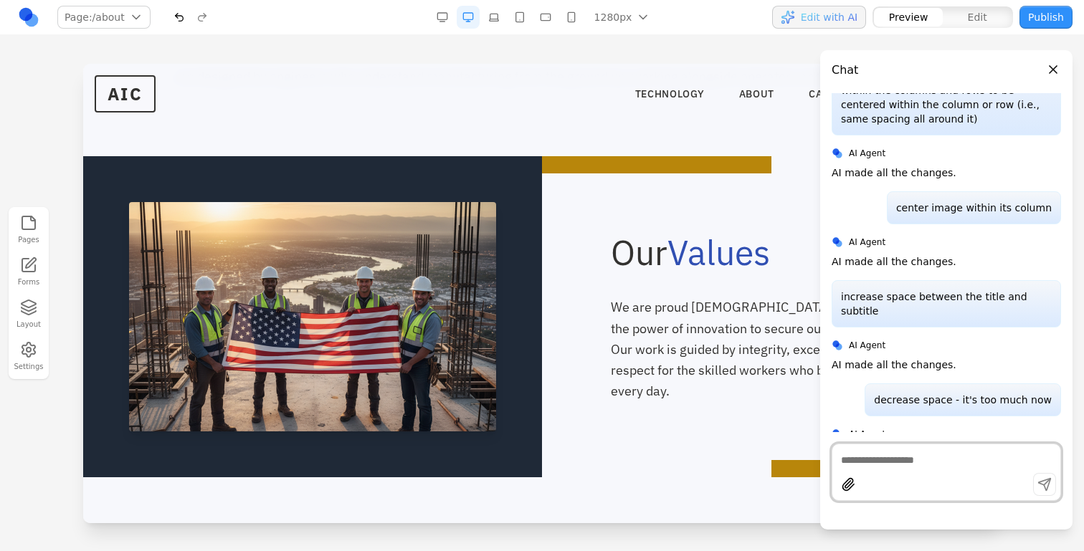
click at [905, 453] on textarea at bounding box center [946, 460] width 211 height 14
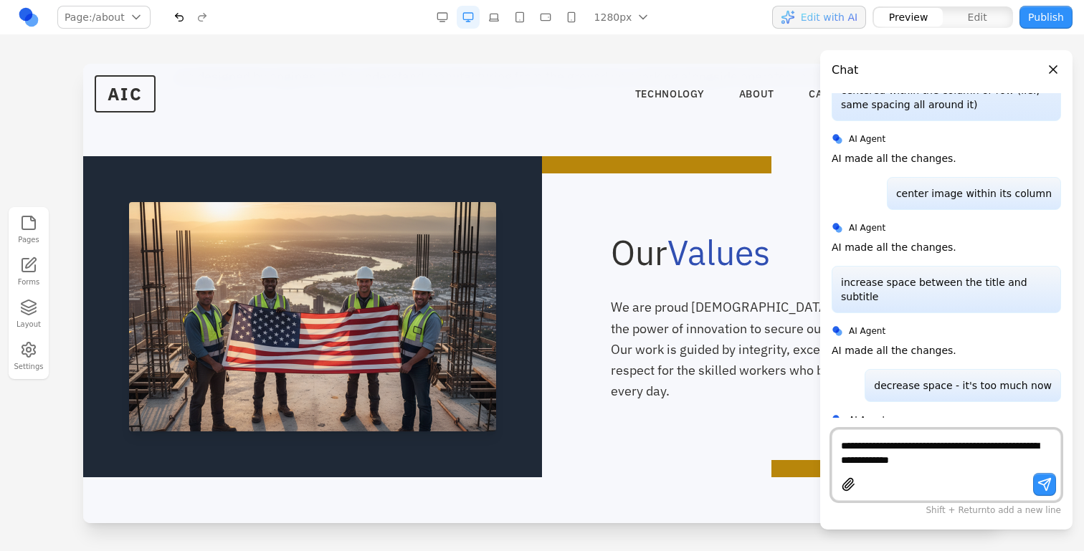
type textarea "**********"
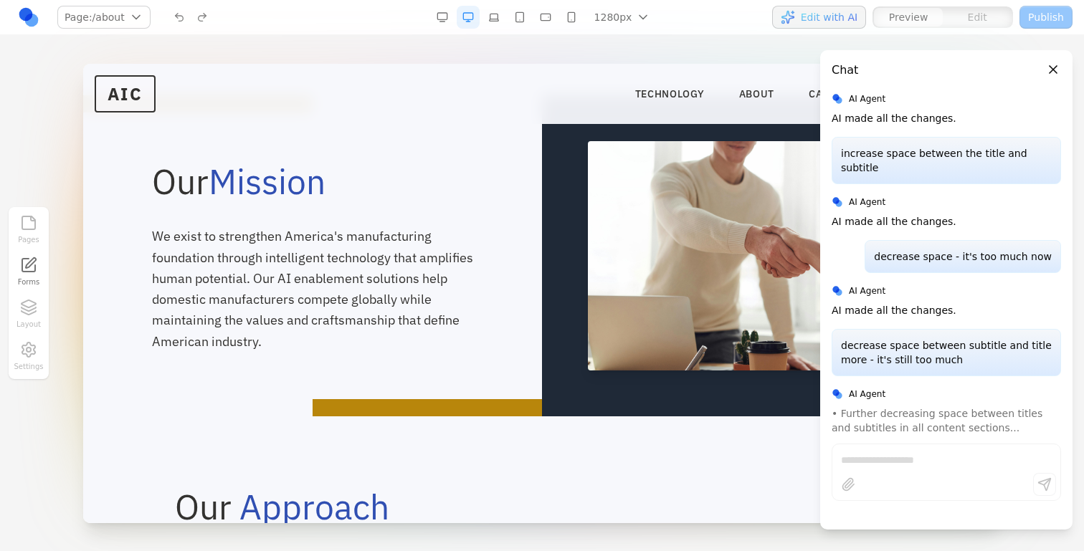
scroll to position [375, 0]
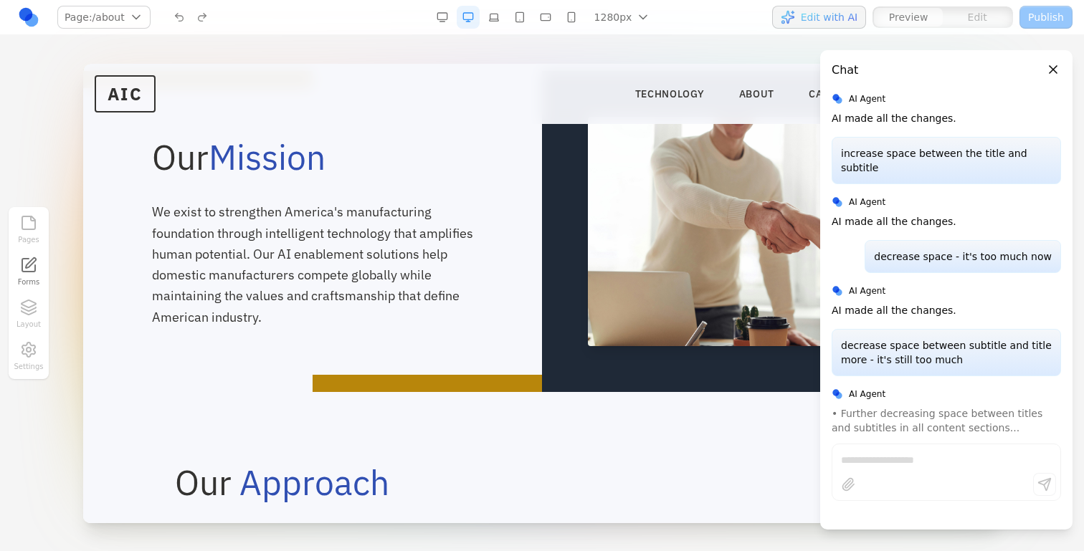
click at [694, 409] on div "Our Approach We take a human-centered approach to AI implementation, focusing o…" at bounding box center [542, 515] width 918 height 246
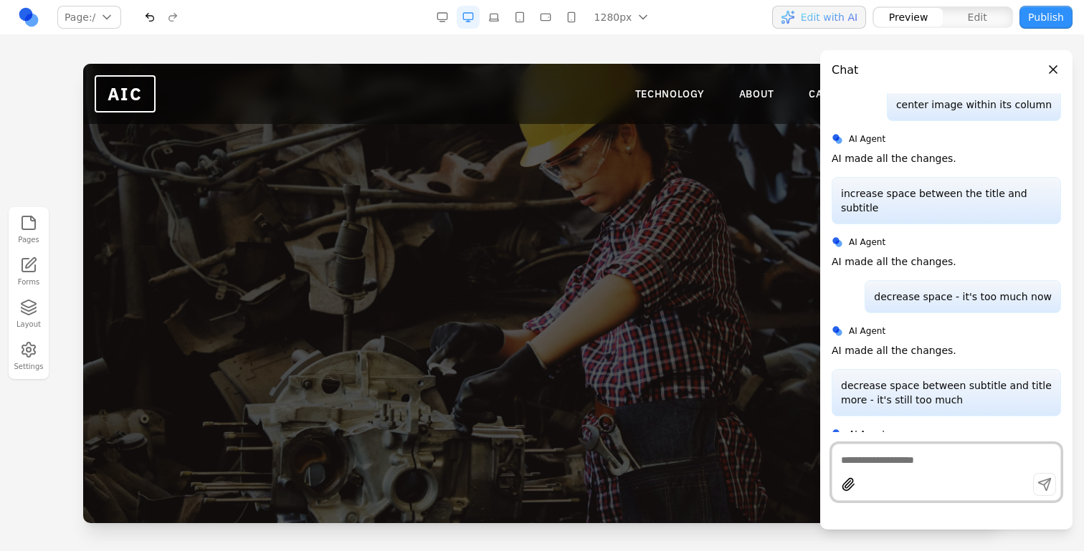
scroll to position [0, 0]
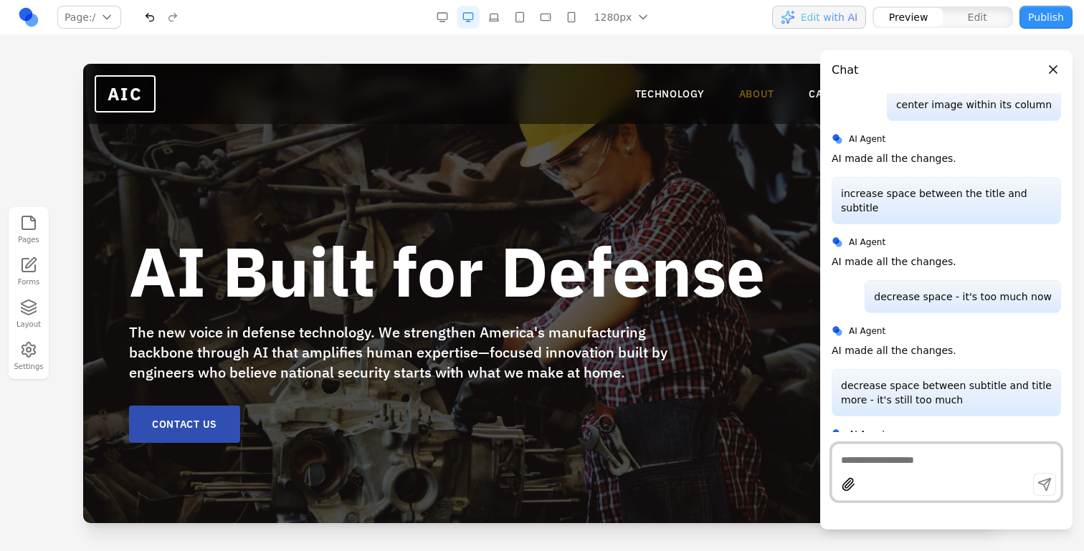
click at [741, 96] on link "ABOUT" at bounding box center [757, 94] width 36 height 14
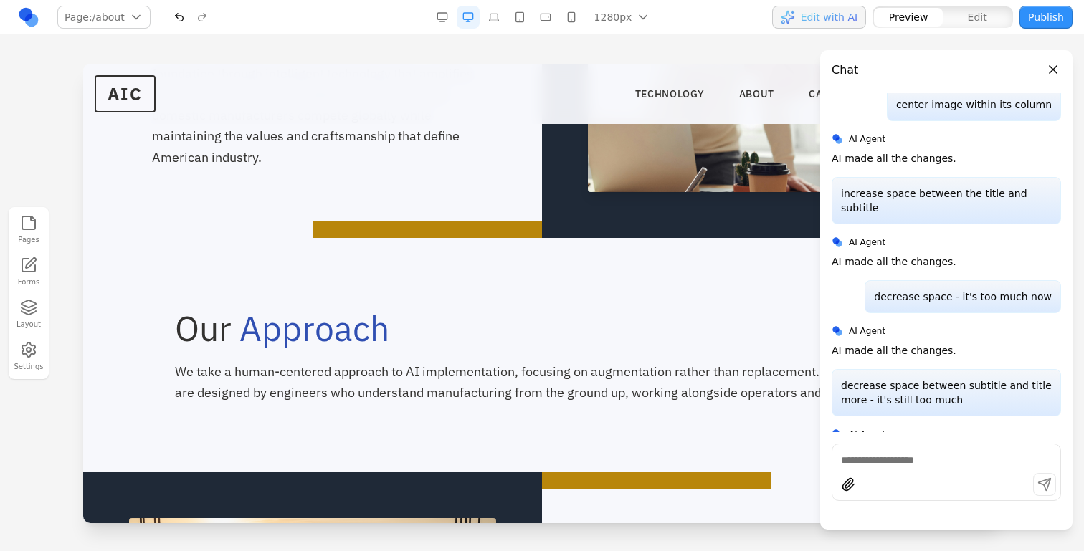
scroll to position [579, 0]
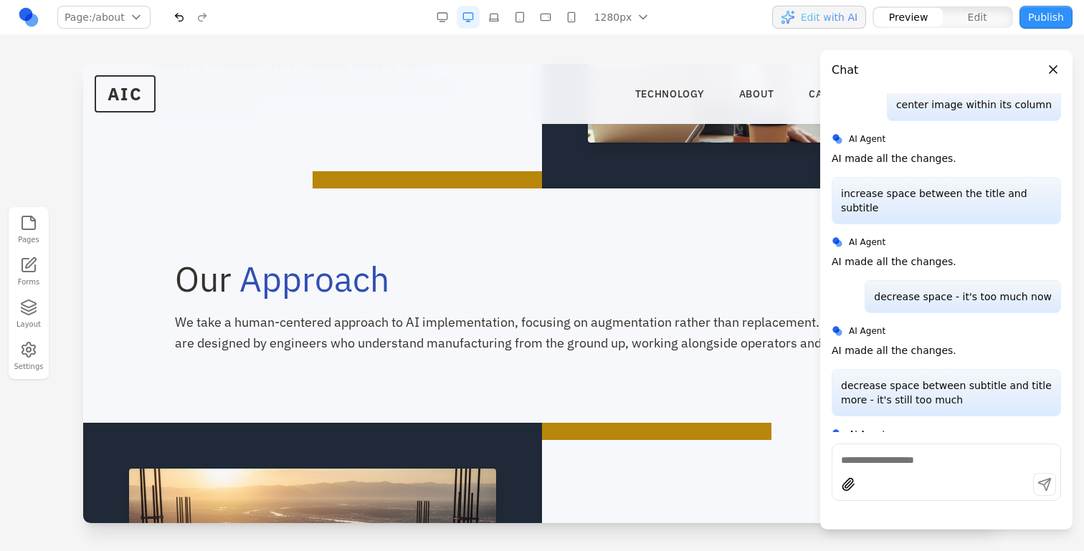
click at [719, 169] on div at bounding box center [771, 27] width 459 height 321
click at [625, 194] on div "Our Approach We take a human-centered approach to AI implementation, focusing o…" at bounding box center [542, 306] width 918 height 234
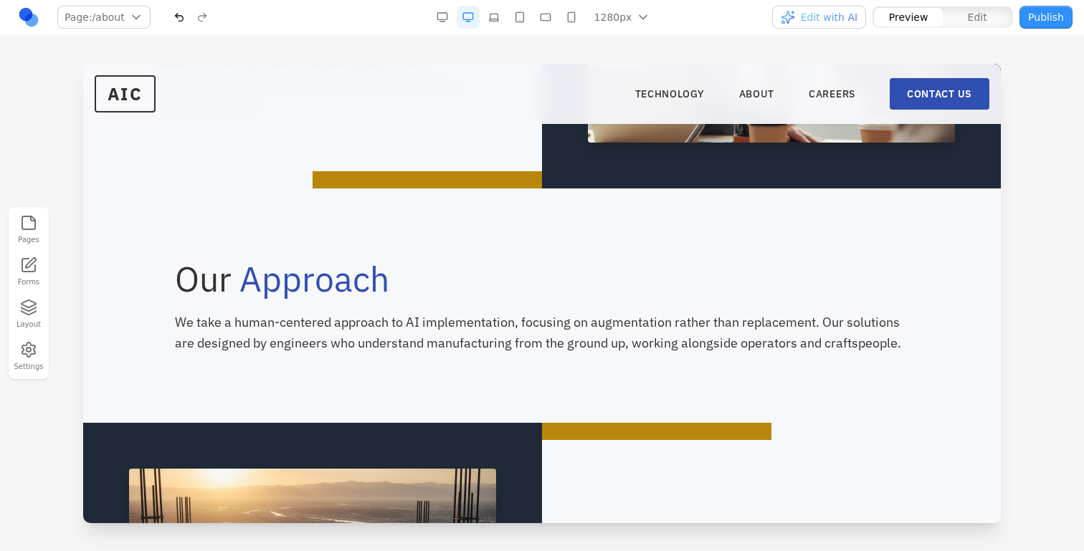
scroll to position [612, 0]
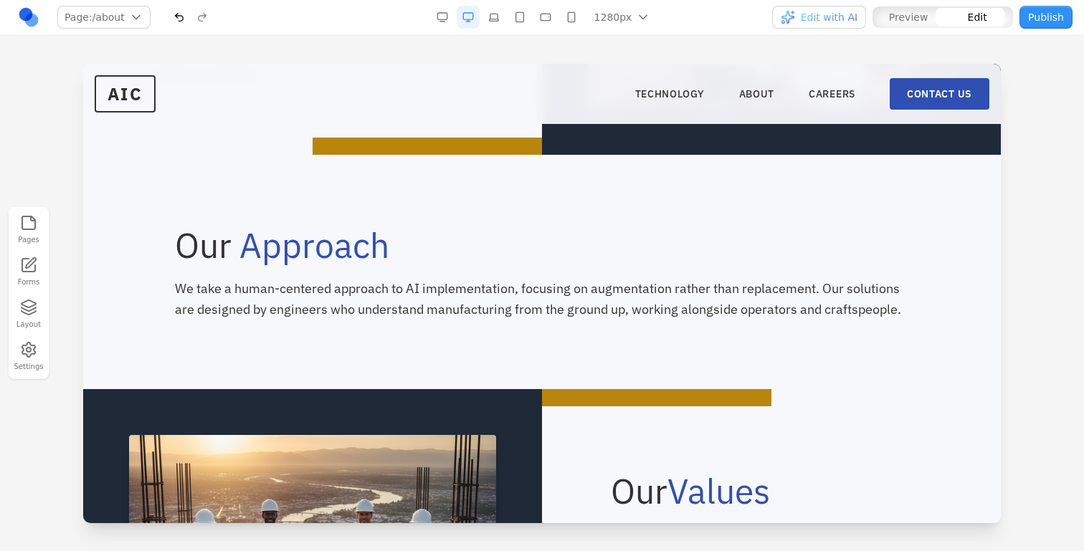
click at [617, 189] on div "Our Approach We take a human-centered approach to AI implementation, focusing o…" at bounding box center [542, 272] width 918 height 234
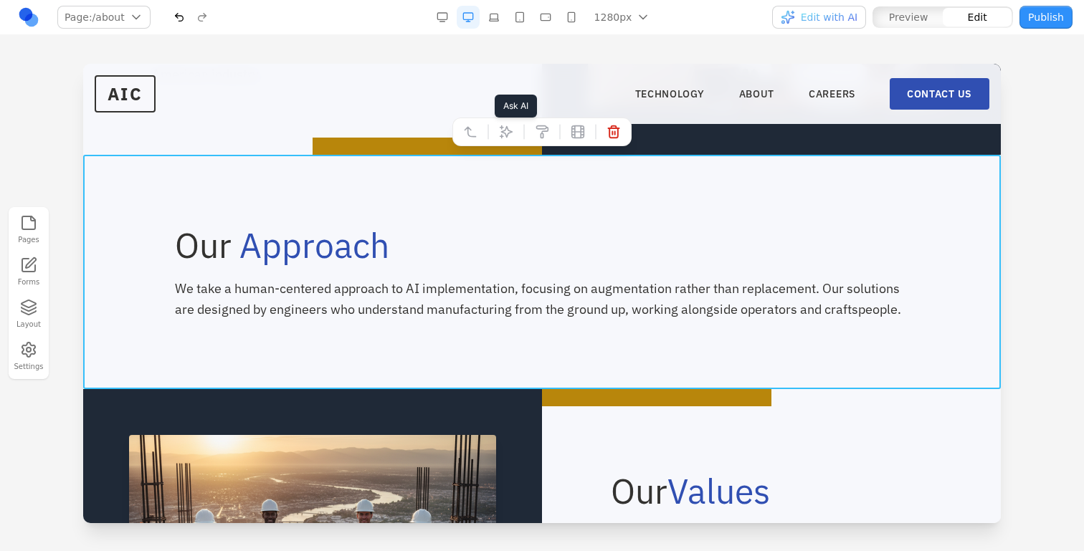
click at [493, 126] on div at bounding box center [488, 132] width 10 height 24
click at [506, 128] on icon at bounding box center [507, 132] width 12 height 12
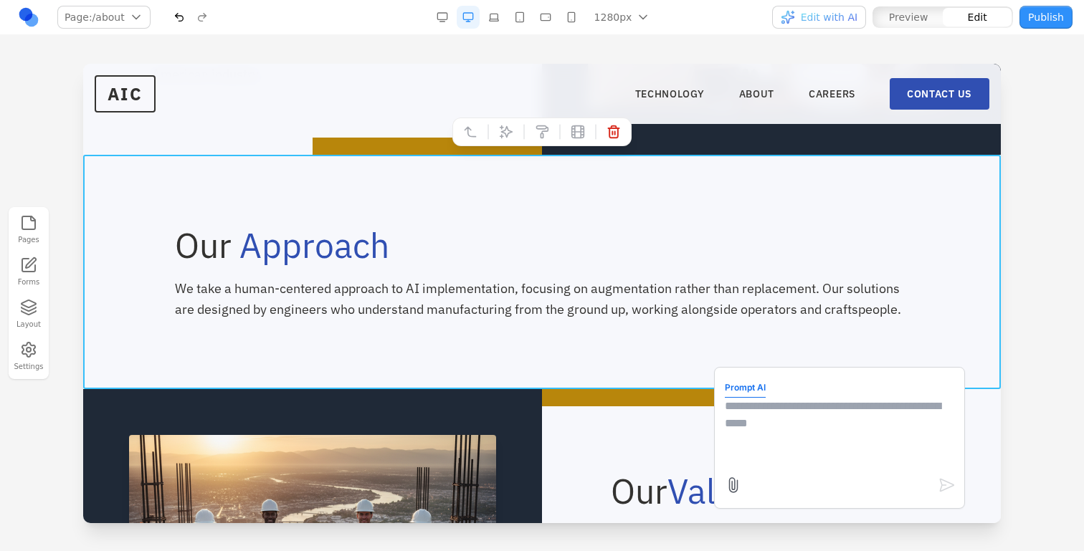
click at [782, 440] on textarea at bounding box center [839, 434] width 229 height 72
type textarea "**********"
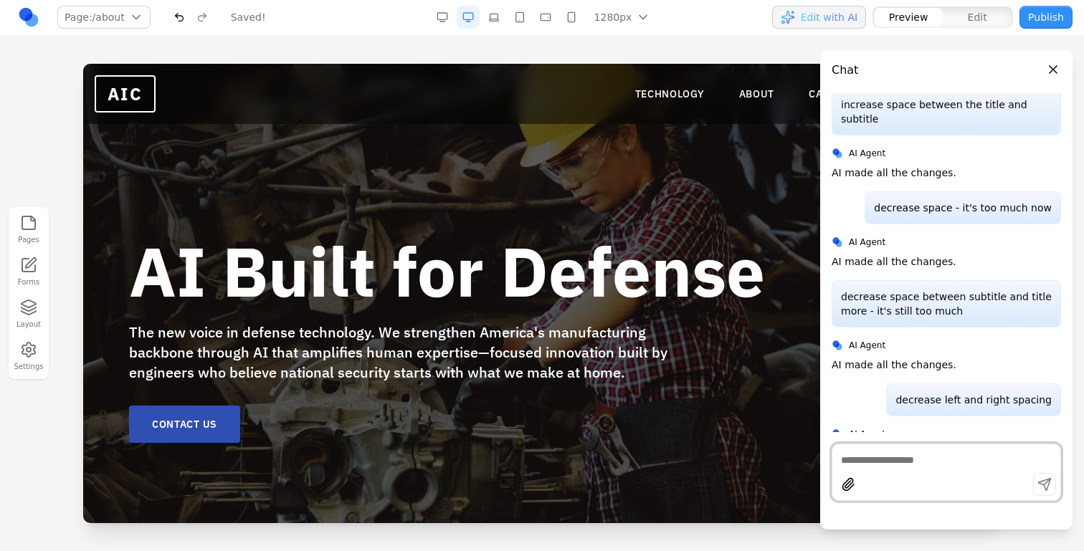
scroll to position [0, 0]
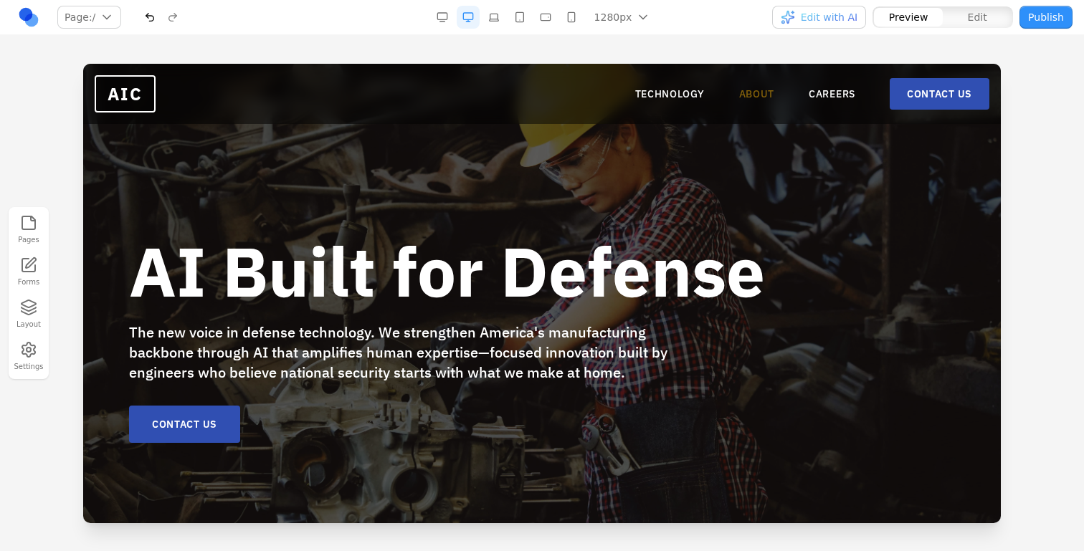
click at [748, 87] on link "ABOUT" at bounding box center [757, 94] width 36 height 14
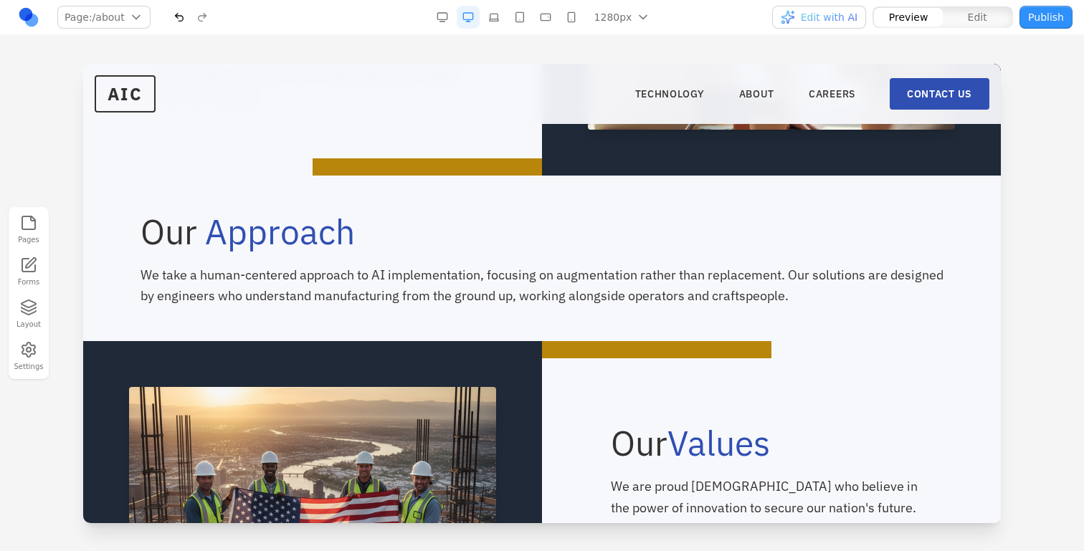
scroll to position [626, 0]
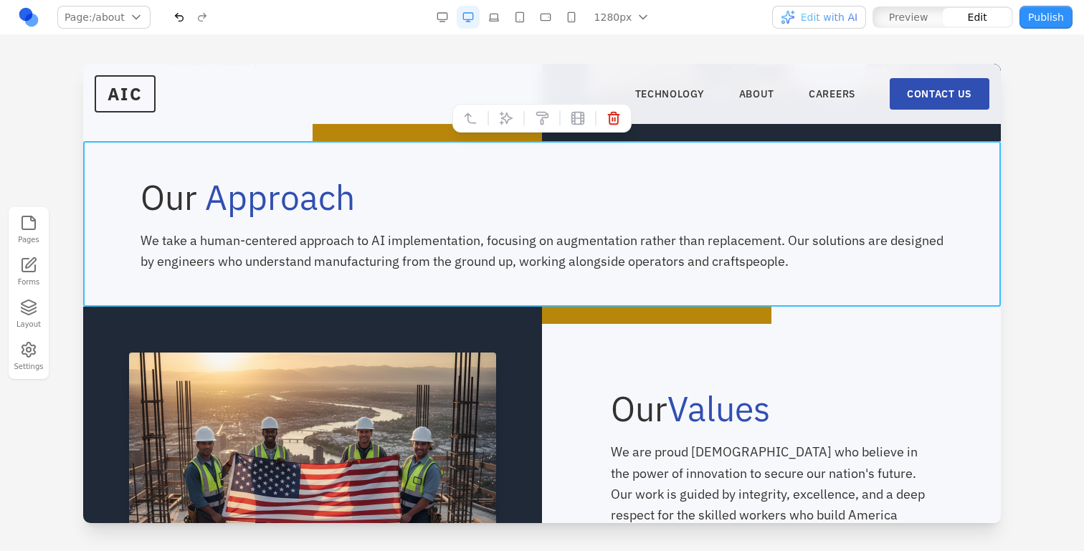
click at [373, 149] on div "Our Approach We take a human-centered approach to AI implementation, focusing o…" at bounding box center [542, 224] width 918 height 166
click at [512, 122] on icon at bounding box center [506, 118] width 14 height 14
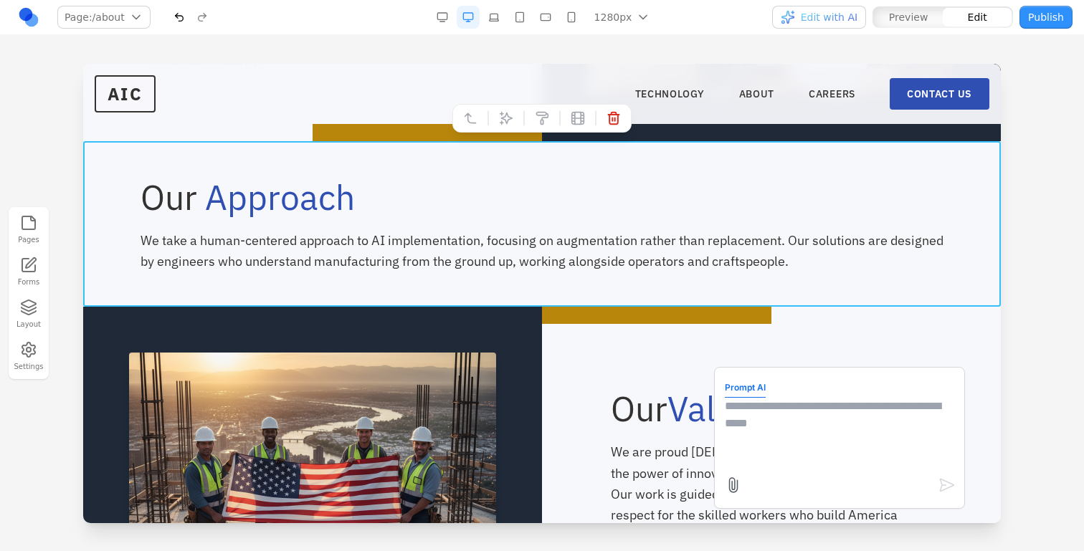
click at [797, 410] on textarea at bounding box center [839, 434] width 229 height 72
type textarea "**********"
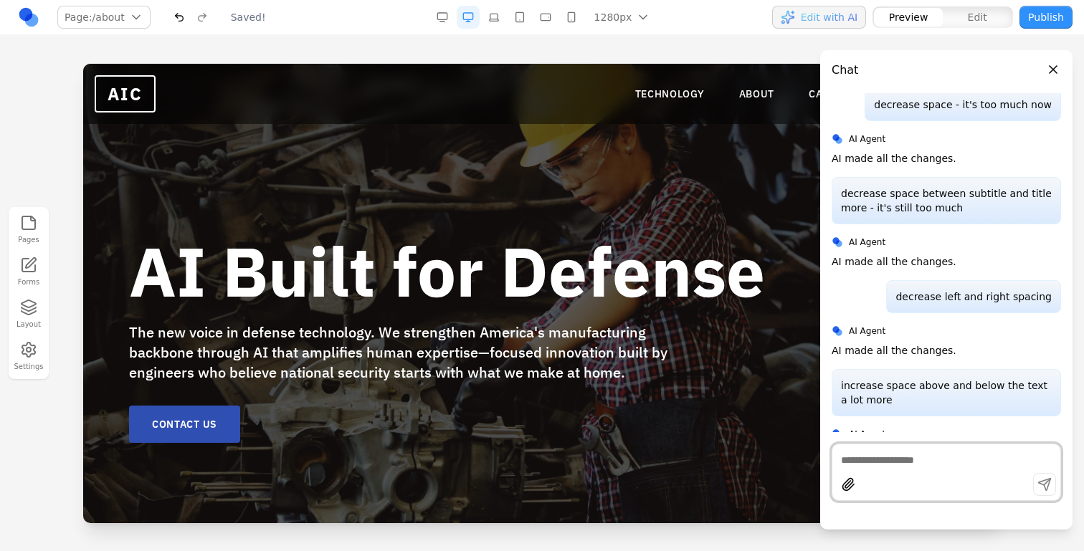
scroll to position [0, 0]
click at [747, 103] on nav "TECHNOLOGY ABOUT CAREERS CONTACT US" at bounding box center [812, 94] width 354 height 32
click at [746, 103] on nav "TECHNOLOGY ABOUT CAREERS CONTACT US" at bounding box center [812, 94] width 354 height 32
click at [738, 102] on nav "TECHNOLOGY ABOUT CAREERS CONTACT US" at bounding box center [812, 94] width 354 height 32
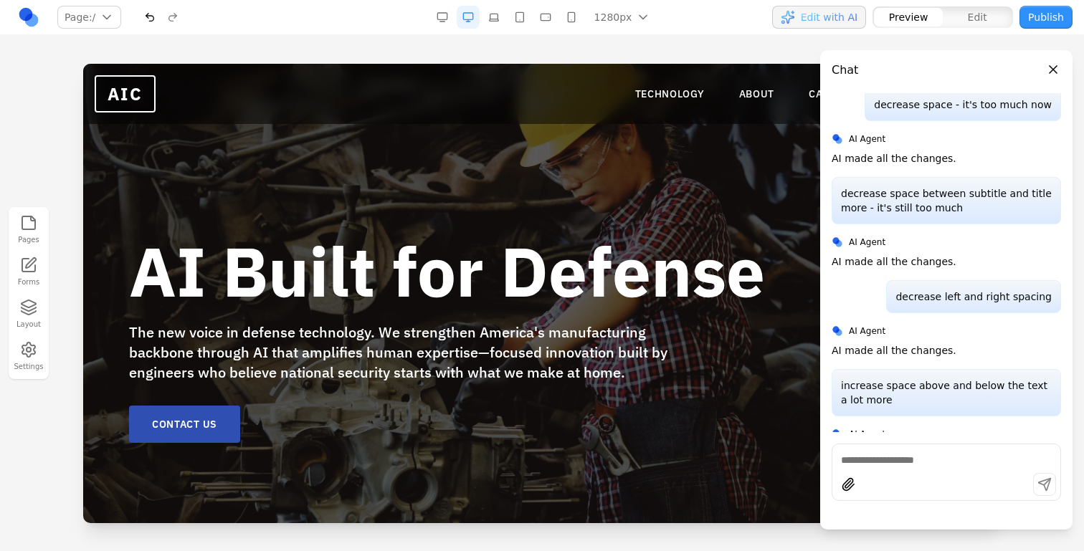
click at [742, 101] on nav "TECHNOLOGY ABOUT CAREERS CONTACT US" at bounding box center [812, 94] width 354 height 32
click at [744, 96] on link "ABOUT" at bounding box center [757, 94] width 36 height 14
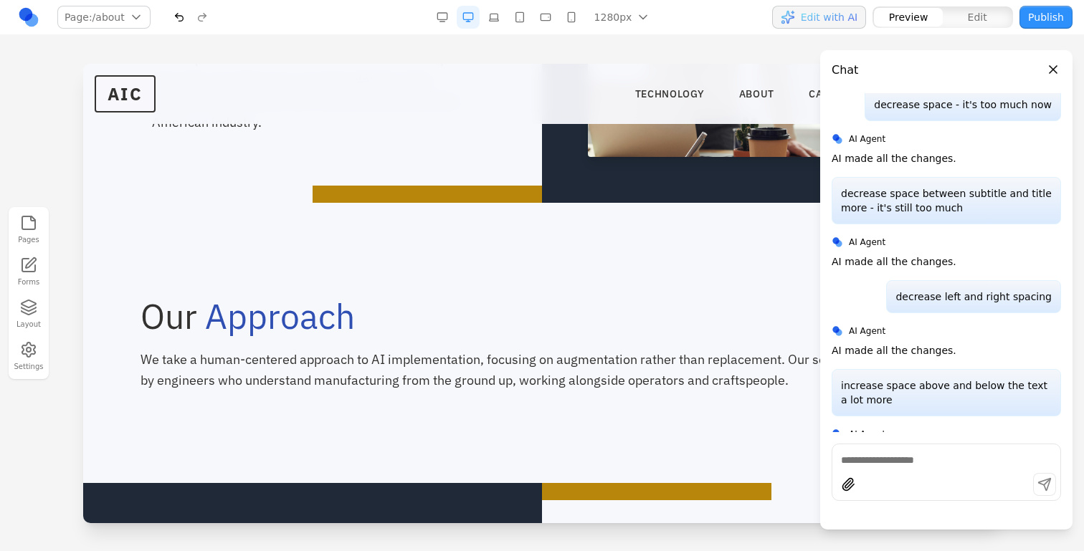
scroll to position [588, 0]
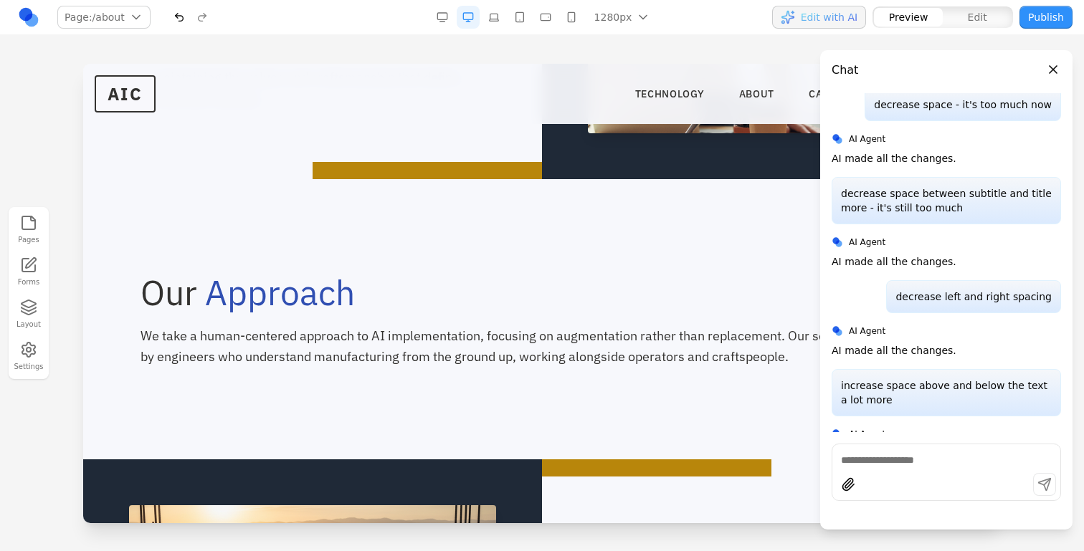
click at [499, 173] on div at bounding box center [427, 170] width 229 height 17
